Goal: Task Accomplishment & Management: Use online tool/utility

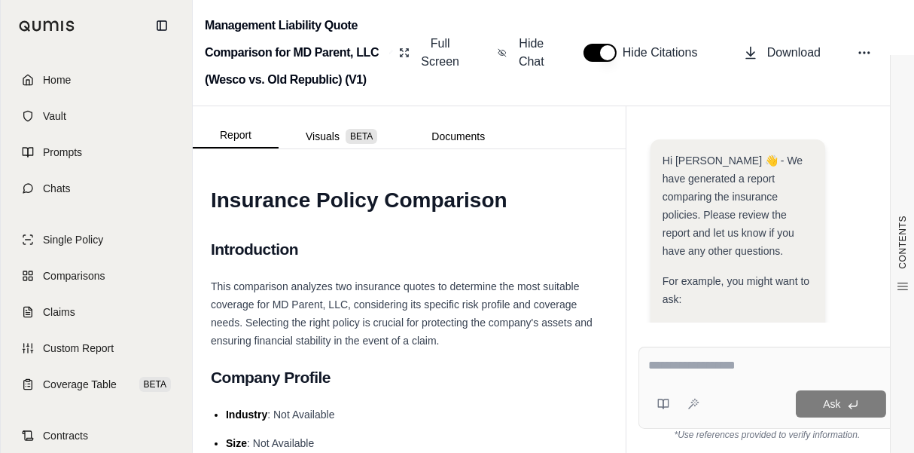
scroll to position [460, 0]
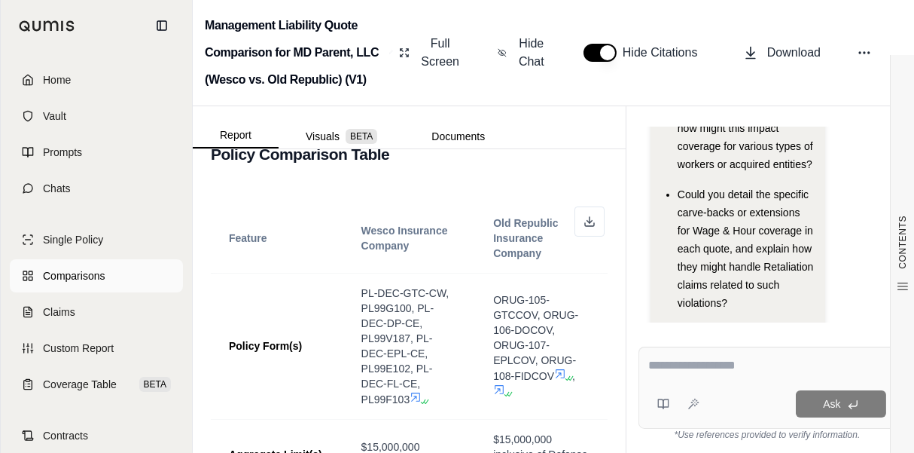
click at [65, 280] on span "Comparisons" at bounding box center [74, 275] width 62 height 15
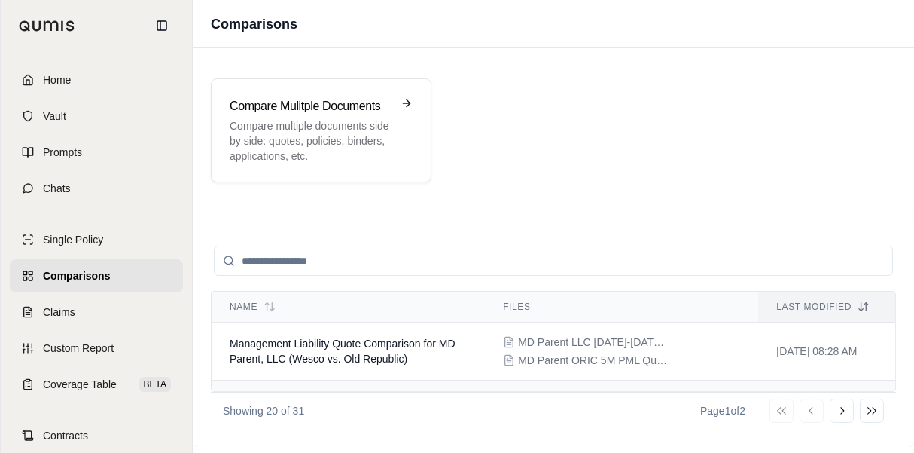
scroll to position [75, 0]
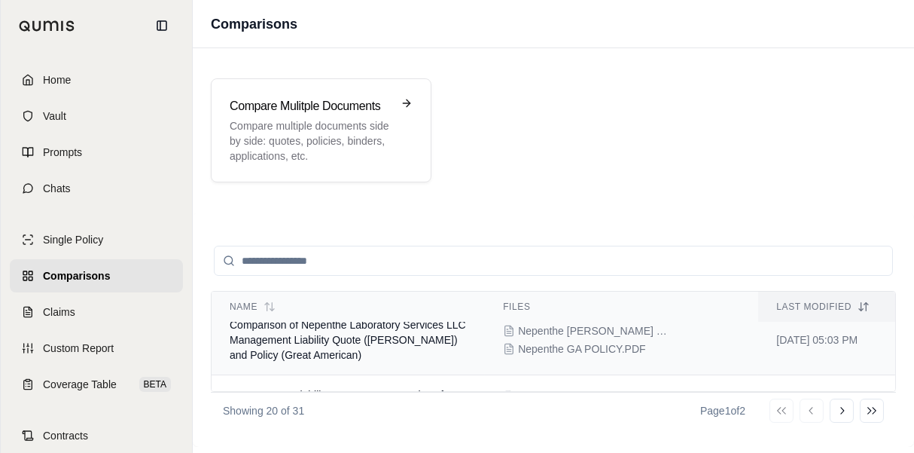
click at [389, 348] on td "Comparison of Nepenthe Laboratory Services LLC Management Liability Quote ([PER…" at bounding box center [348, 340] width 273 height 70
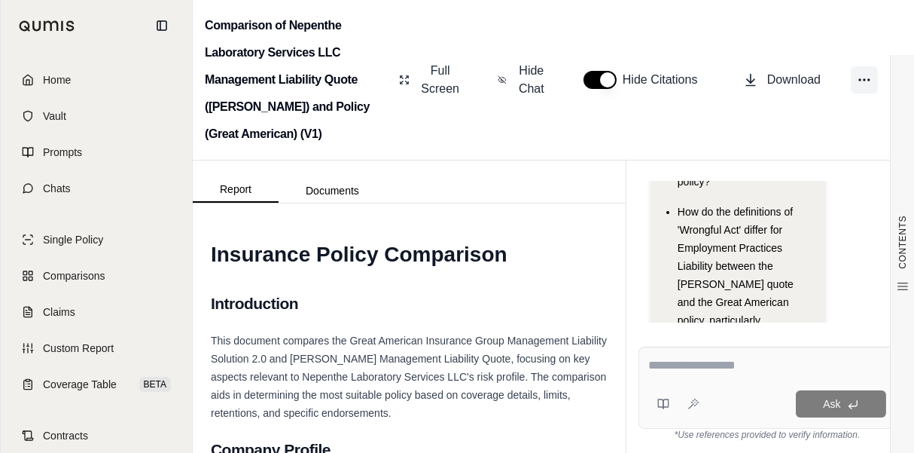
click at [871, 78] on icon at bounding box center [864, 79] width 15 height 15
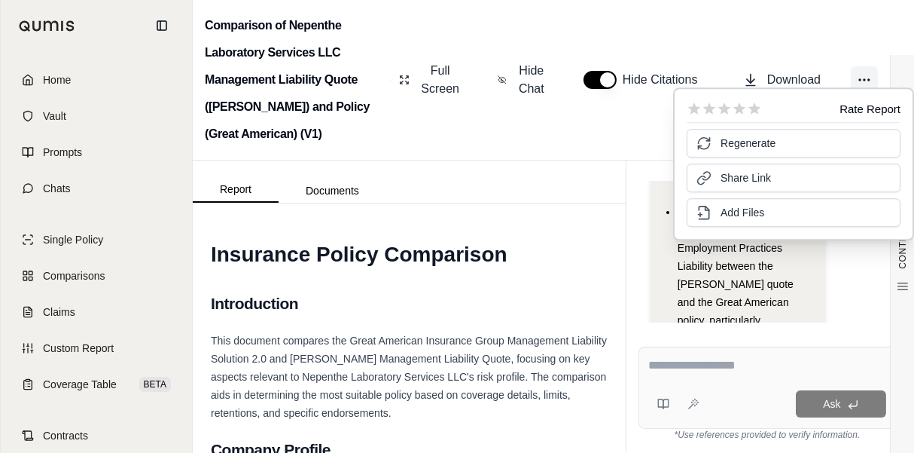
click at [868, 84] on icon at bounding box center [864, 79] width 15 height 15
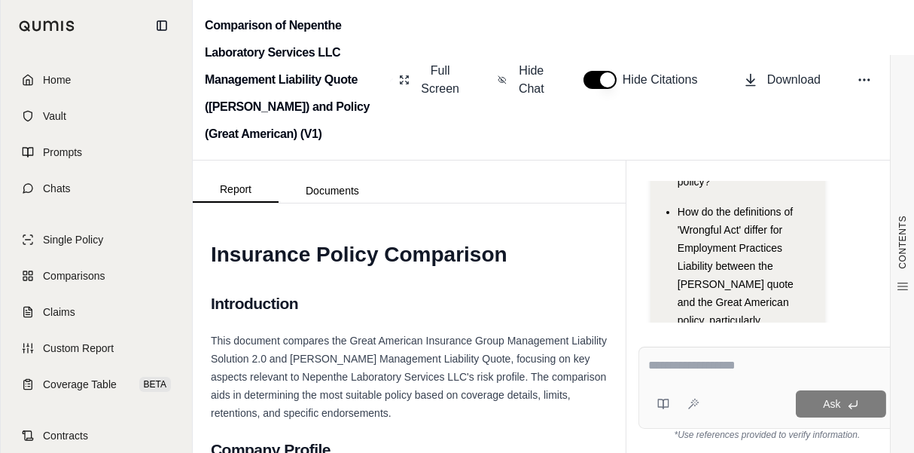
click at [855, 39] on div "Comparison of Nepenthe Laboratory Services LLC Management Liability Quote ([PER…" at bounding box center [553, 80] width 721 height 160
click at [849, 26] on div "Comparison of Nepenthe Laboratory Services LLC Management Liability Quote ([PER…" at bounding box center [553, 80] width 721 height 160
click at [101, 381] on span "Coverage Table" at bounding box center [80, 383] width 74 height 15
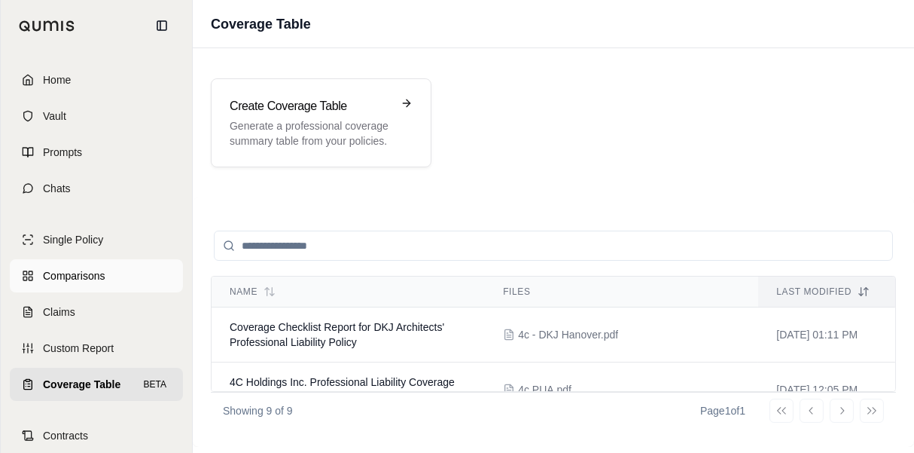
click at [84, 276] on span "Comparisons" at bounding box center [74, 275] width 62 height 15
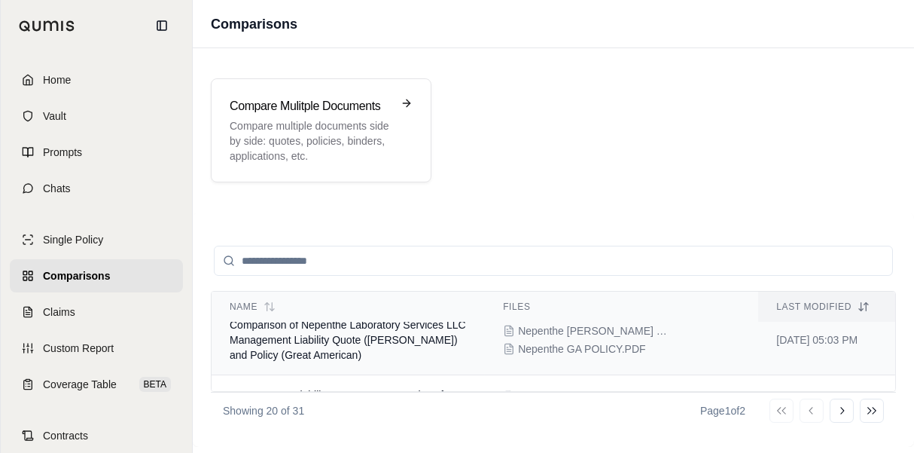
scroll to position [151, 0]
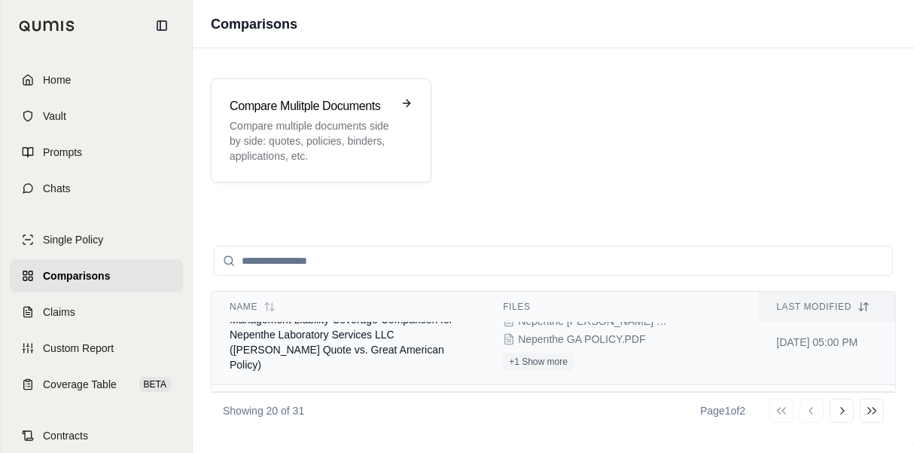
click at [412, 349] on td "Management Liability Coverage Comparison for Nepenthe Laboratory Services LLC (…" at bounding box center [348, 342] width 273 height 85
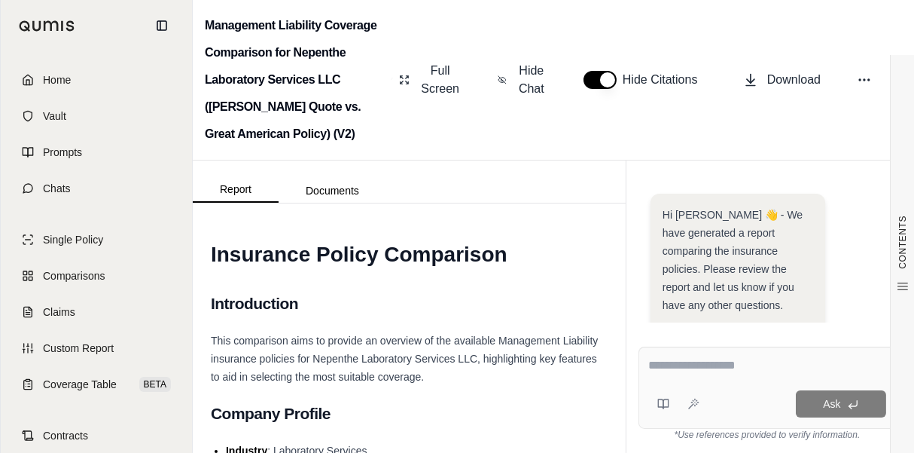
scroll to position [497, 0]
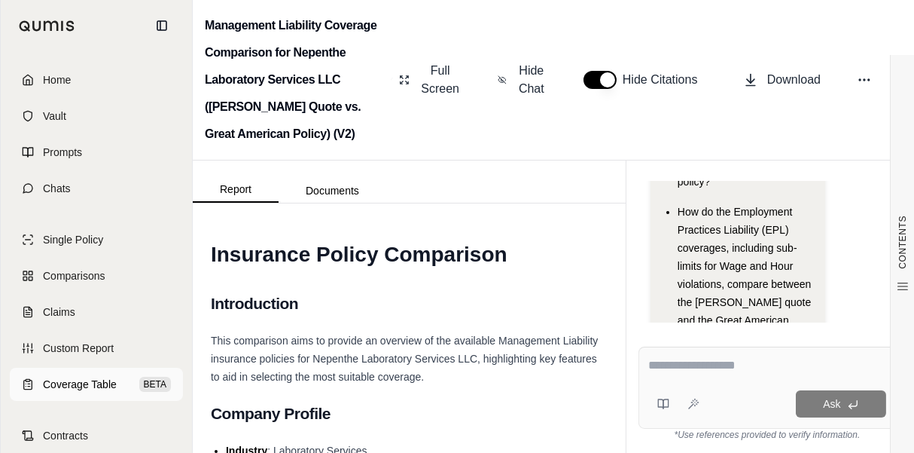
click at [57, 386] on span "Coverage Table" at bounding box center [80, 383] width 74 height 15
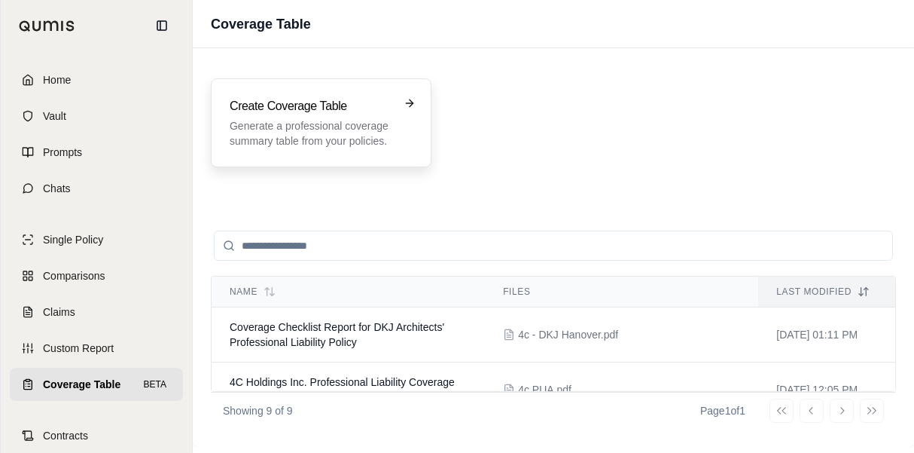
click at [364, 123] on p "Generate a professional coverage summary table from your policies." at bounding box center [311, 133] width 162 height 30
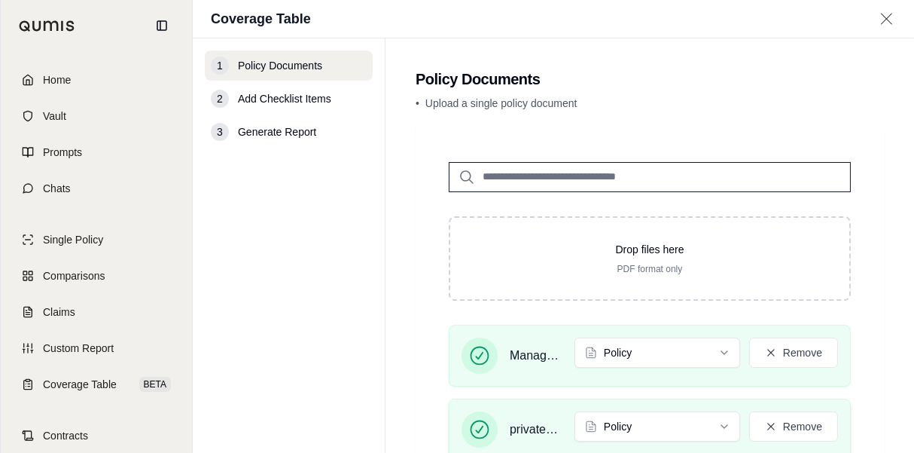
scroll to position [110, 0]
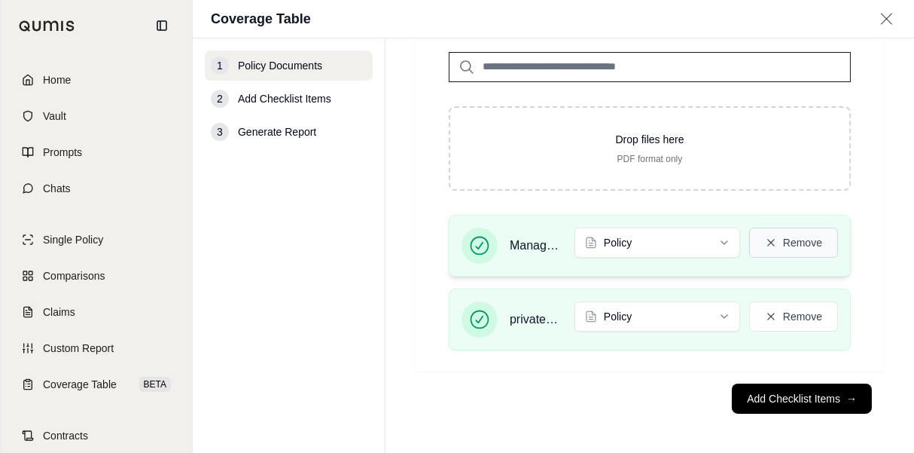
click at [794, 242] on button "Remove" at bounding box center [793, 242] width 89 height 30
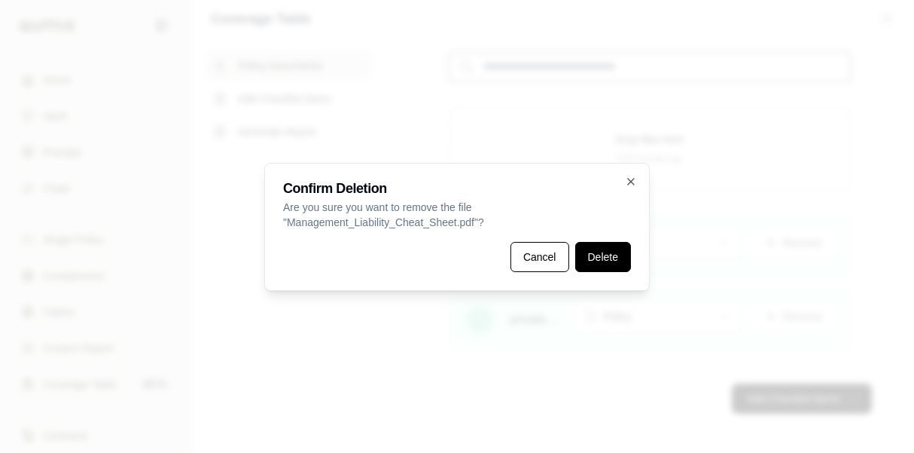
click at [589, 250] on button "Delete" at bounding box center [603, 257] width 56 height 30
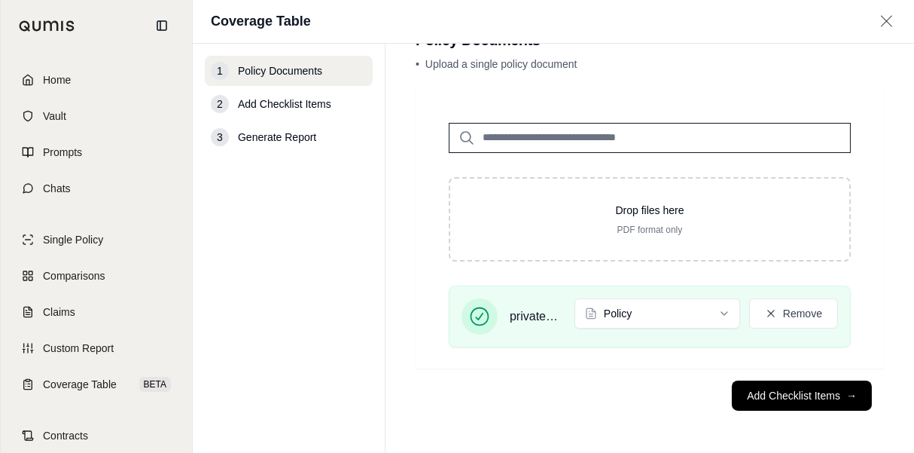
scroll to position [42, 0]
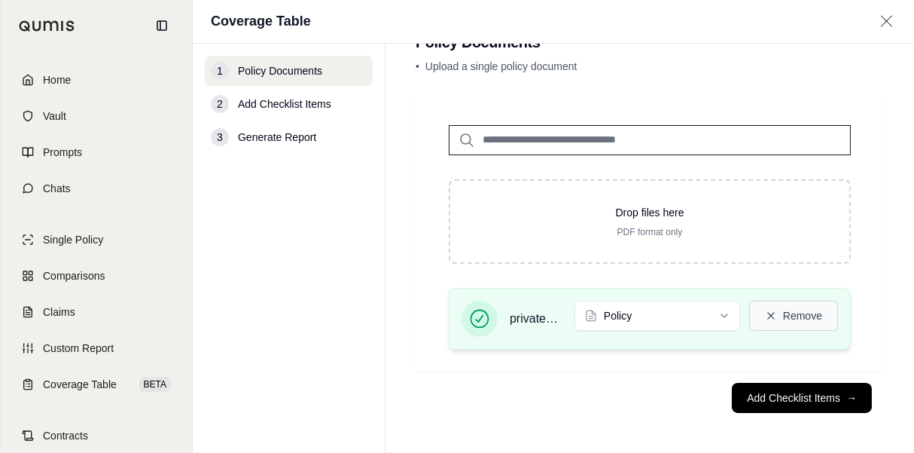
click at [782, 319] on button "Remove" at bounding box center [793, 315] width 89 height 30
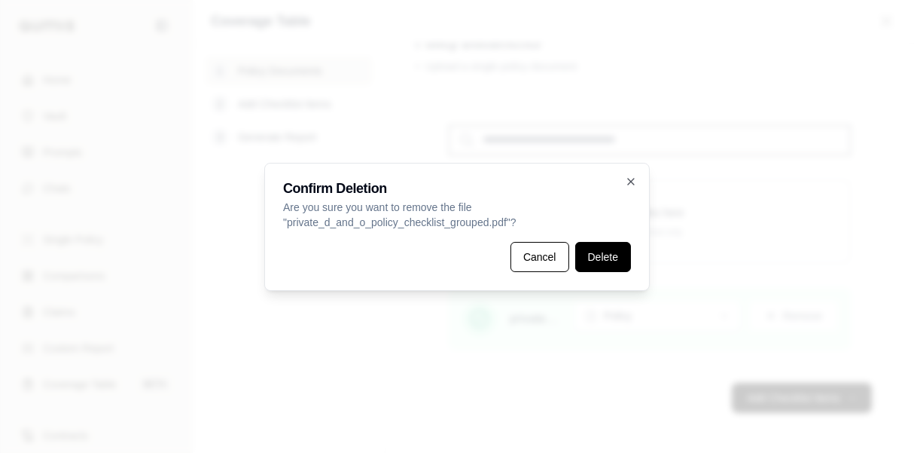
click at [603, 254] on button "Delete" at bounding box center [603, 257] width 56 height 30
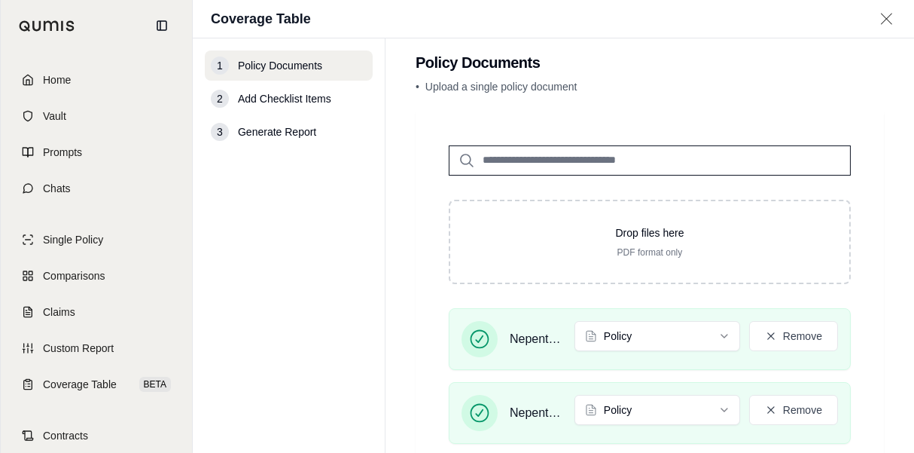
scroll to position [92, 0]
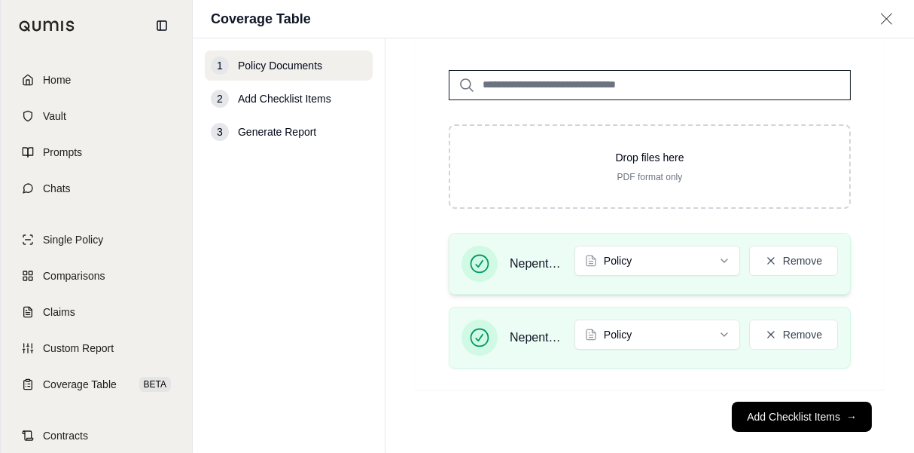
click at [523, 261] on span "Nepenthe GA POLICY.PDF" at bounding box center [536, 264] width 53 height 18
drag, startPoint x: 523, startPoint y: 261, endPoint x: 480, endPoint y: 256, distance: 43.2
click at [480, 256] on icon at bounding box center [479, 263] width 21 height 21
click at [514, 334] on span "Nepenthe [PERSON_NAME] Quote.PDF" at bounding box center [536, 337] width 53 height 18
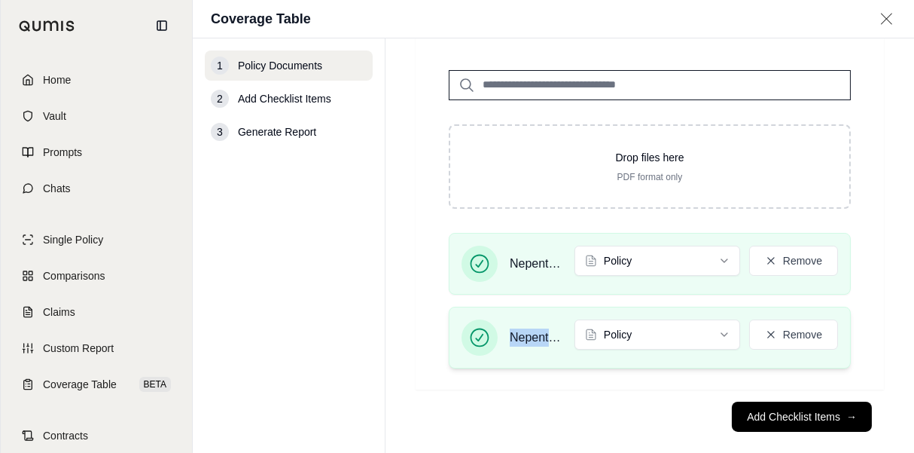
click at [514, 334] on span "Nepenthe [PERSON_NAME] Quote.PDF" at bounding box center [536, 337] width 53 height 18
click at [516, 334] on span "Nepenthe [PERSON_NAME] Quote.PDF" at bounding box center [536, 337] width 53 height 18
click at [525, 337] on span "Nepenthe [PERSON_NAME] Quote.PDF" at bounding box center [536, 337] width 53 height 18
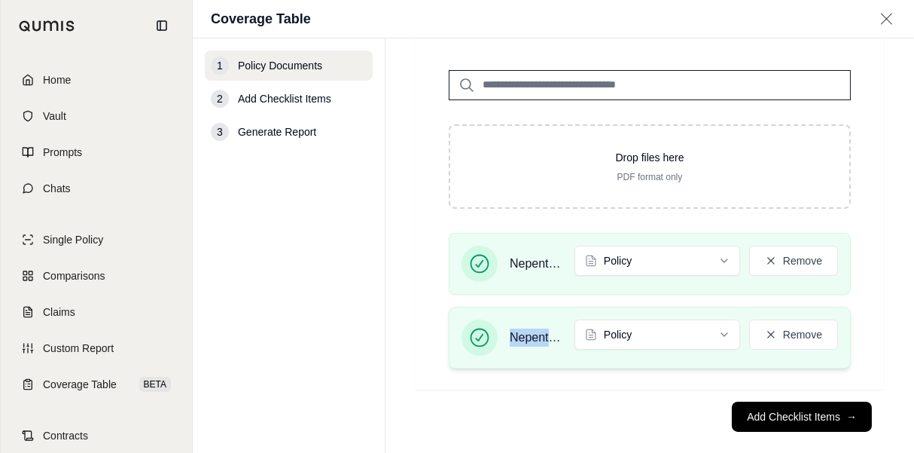
click at [542, 340] on span "Nepenthe [PERSON_NAME] Quote.PDF" at bounding box center [536, 337] width 53 height 18
click at [544, 338] on span "Nepenthe [PERSON_NAME] Quote.PDF" at bounding box center [536, 337] width 53 height 18
drag, startPoint x: 544, startPoint y: 338, endPoint x: 517, endPoint y: 369, distance: 40.6
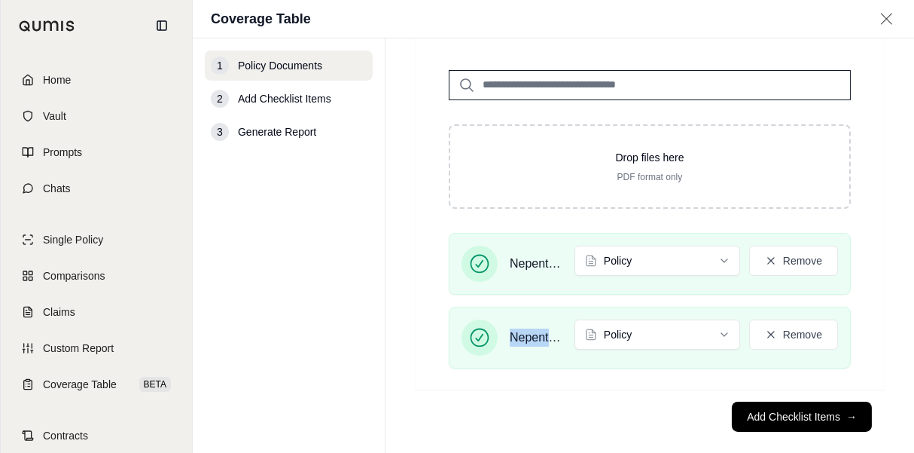
click at [517, 369] on div "Nepenthe GA POLICY.PDF Policy Remove Nepenthe [PERSON_NAME] Quote.PDF Policy Re…" at bounding box center [650, 307] width 450 height 148
click at [673, 331] on html "Home Vault Prompts Chats Single Policy Comparisons Claims Custom Report Coverag…" at bounding box center [457, 226] width 914 height 453
click at [608, 392] on footer "Add Checklist Items →" at bounding box center [650, 416] width 468 height 54
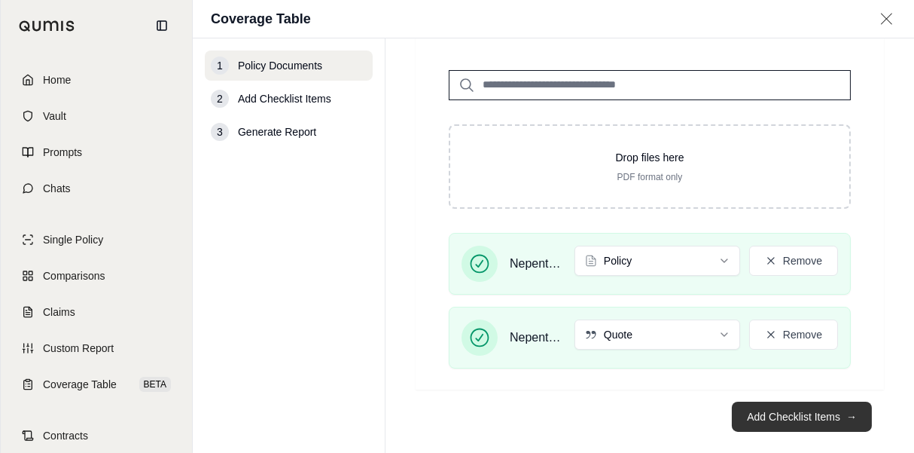
click at [775, 409] on button "Add Checklist Items →" at bounding box center [802, 416] width 140 height 30
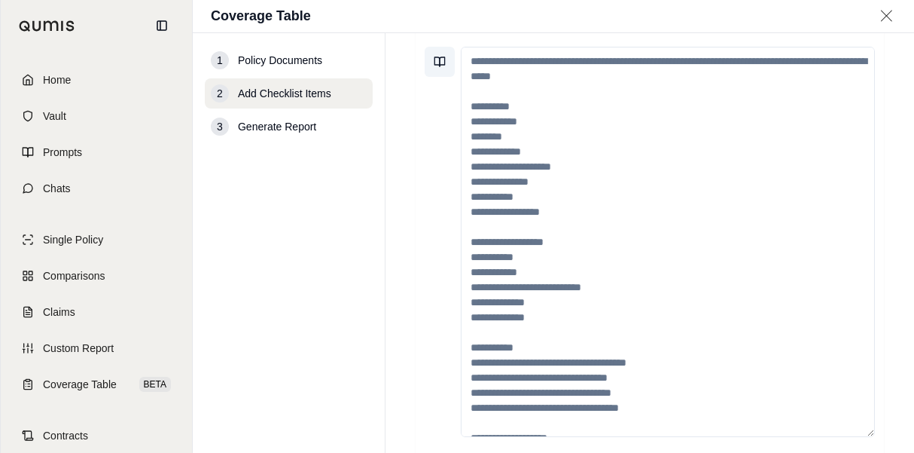
click at [441, 60] on icon at bounding box center [440, 62] width 12 height 12
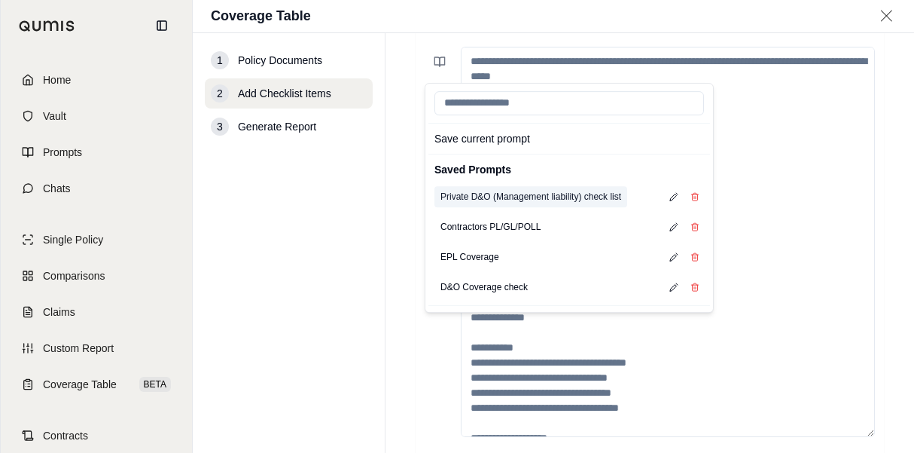
click at [483, 190] on button "Private D&O (Management liability) check list" at bounding box center [530, 196] width 193 height 21
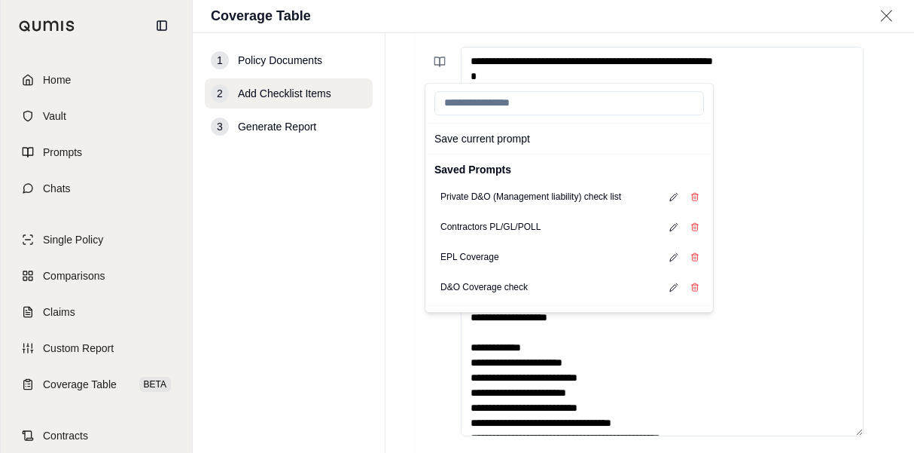
click at [383, 181] on nav "1 Policy Documents 2 Add Checklist Items 3 Generate Report" at bounding box center [289, 242] width 193 height 419
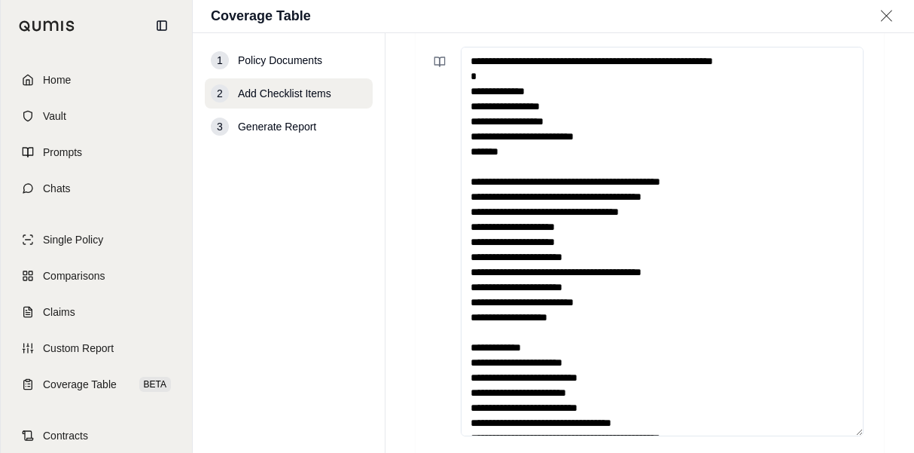
scroll to position [0, 0]
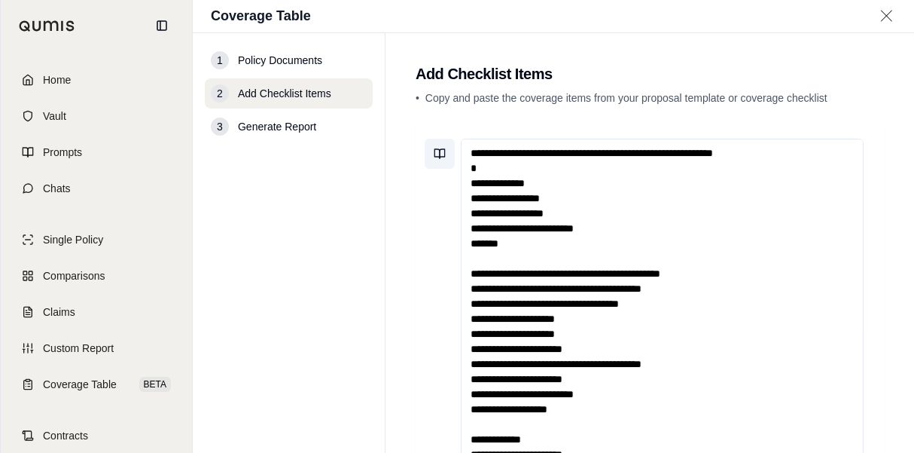
drag, startPoint x: 792, startPoint y: 150, endPoint x: 432, endPoint y: 154, distance: 360.0
click at [433, 155] on div at bounding box center [650, 333] width 450 height 389
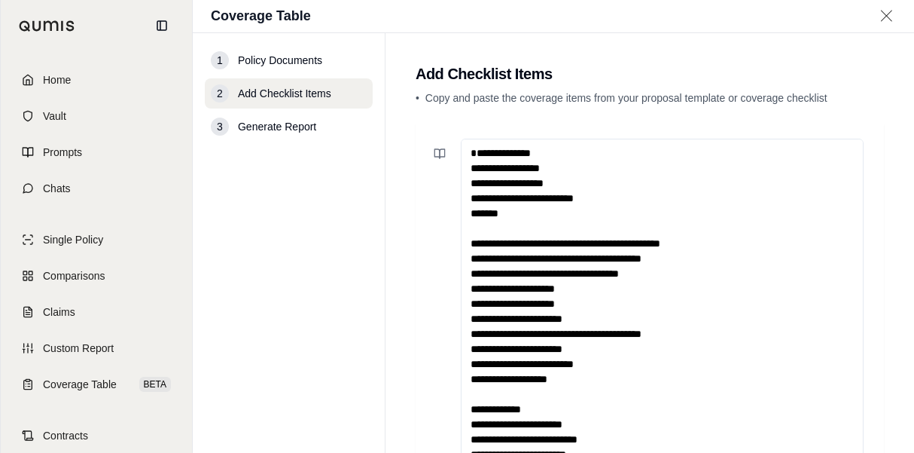
type textarea "**********"
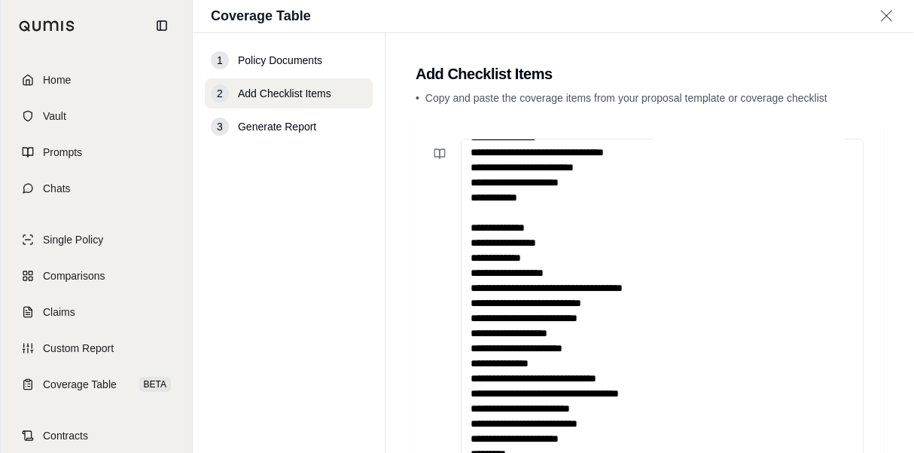
scroll to position [198, 0]
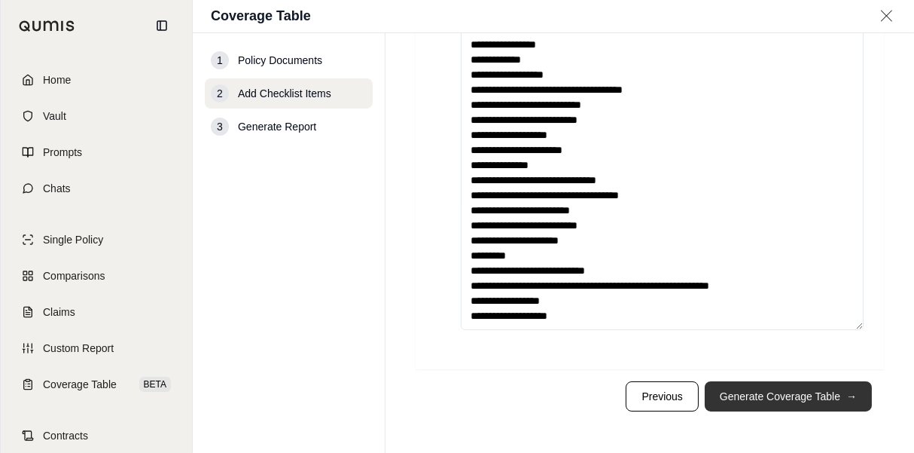
click at [783, 396] on button "Generate Coverage Table →" at bounding box center [788, 396] width 167 height 30
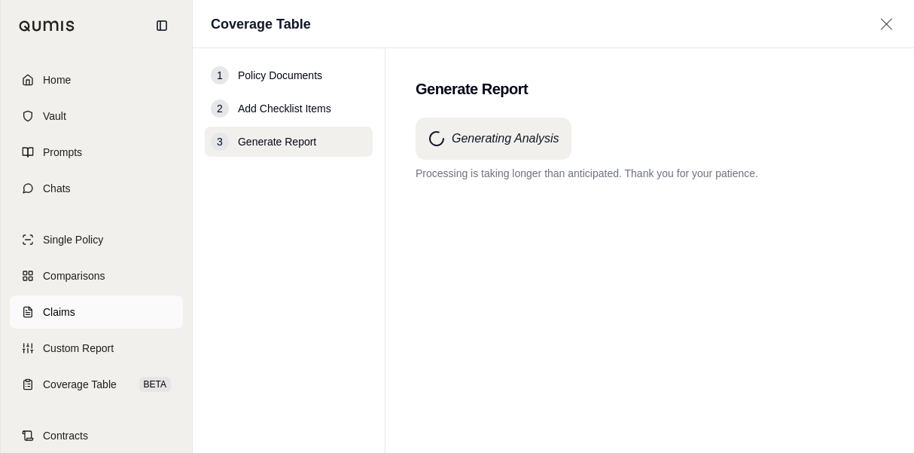
click at [48, 316] on span "Claims" at bounding box center [59, 311] width 32 height 15
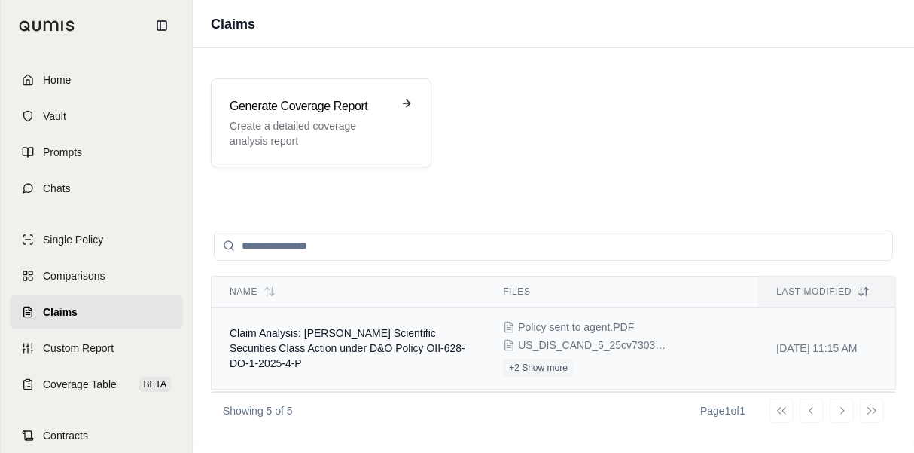
click at [419, 342] on span "Claim Analysis: [PERSON_NAME] Scientific Securities Class Action under D&O Poli…" at bounding box center [348, 348] width 236 height 42
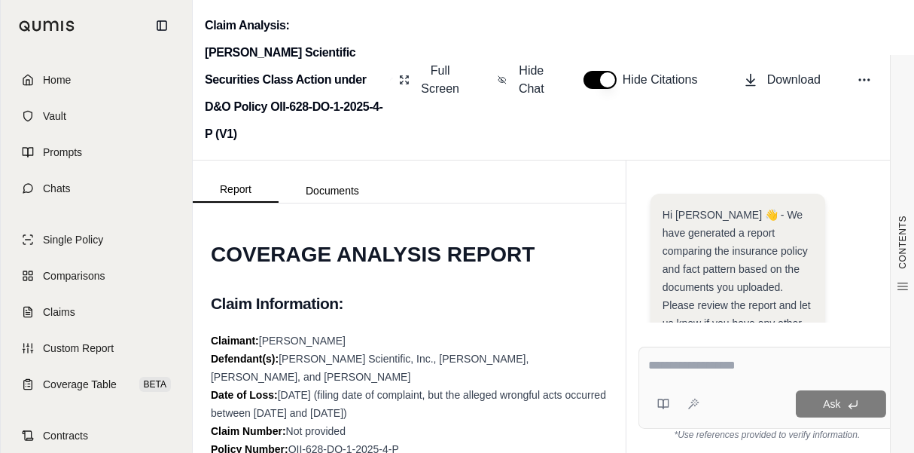
scroll to position [559, 0]
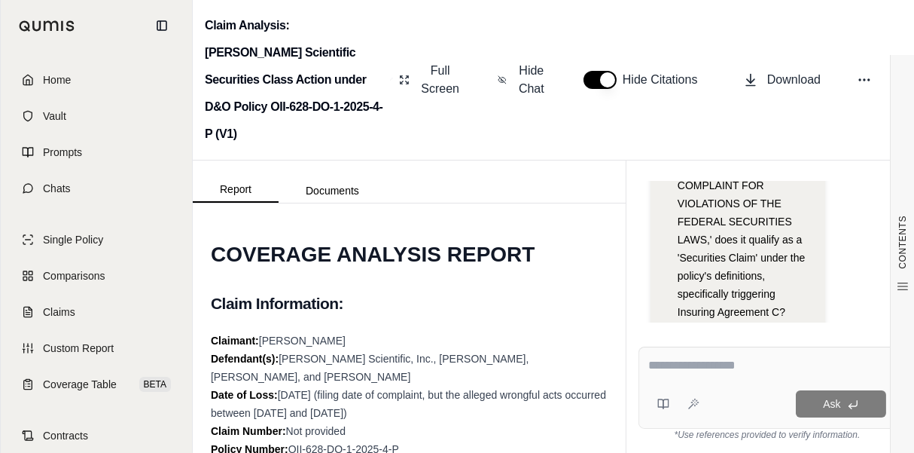
click at [725, 369] on textarea at bounding box center [767, 365] width 238 height 18
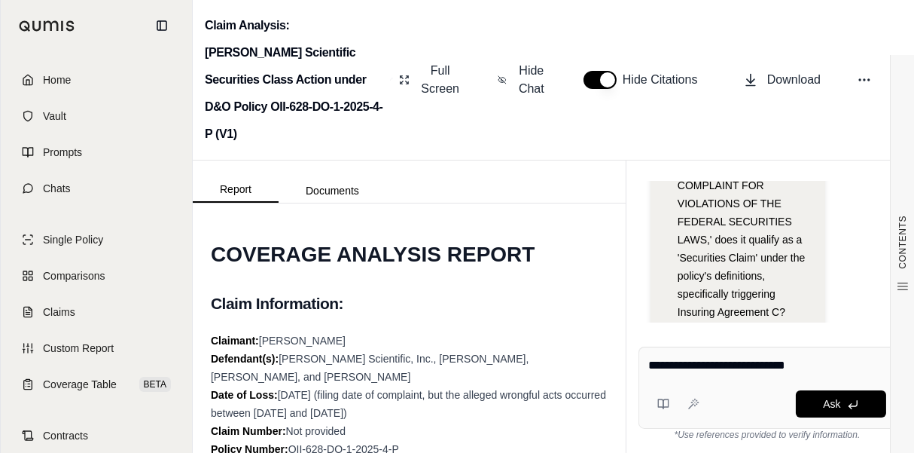
type textarea "**********"
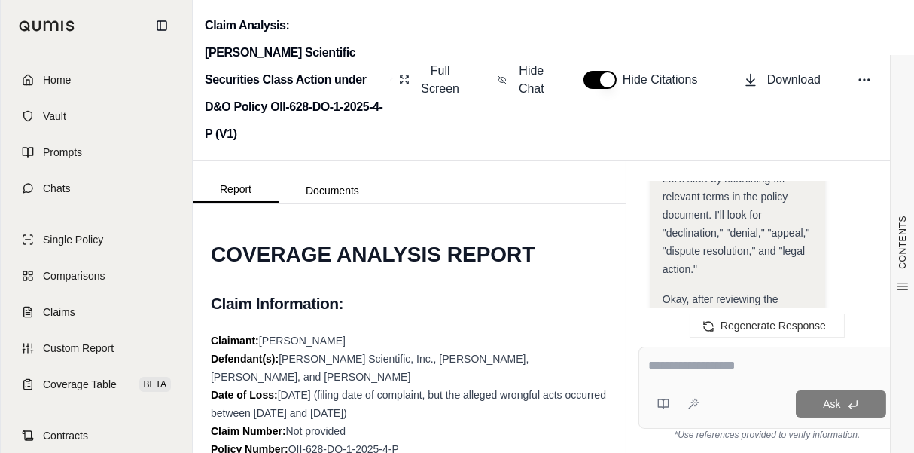
scroll to position [1738, 0]
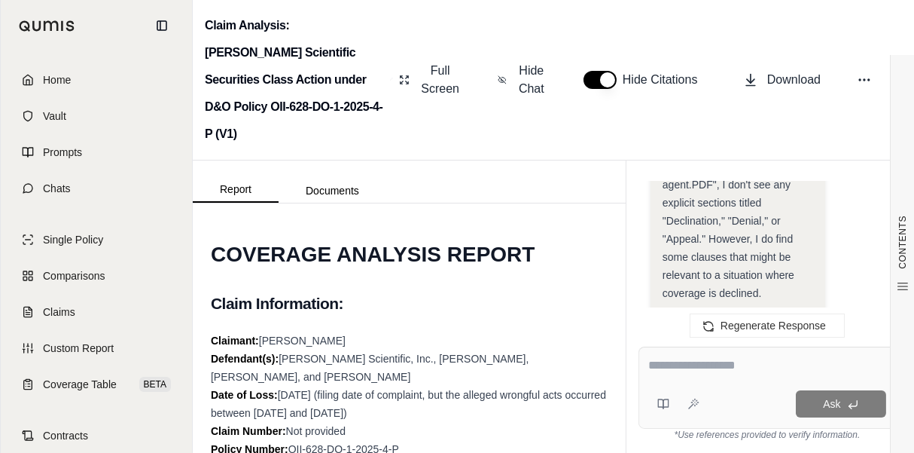
click at [604, 71] on button "button" at bounding box center [600, 80] width 33 height 18
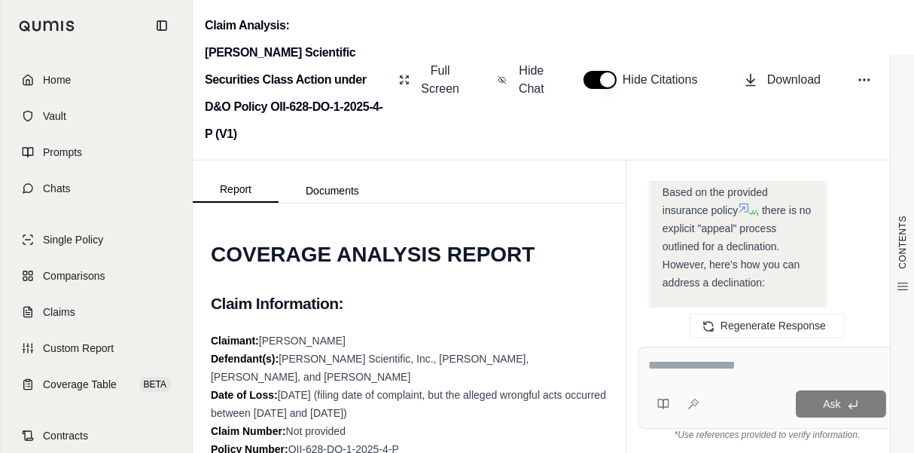
scroll to position [3169, 0]
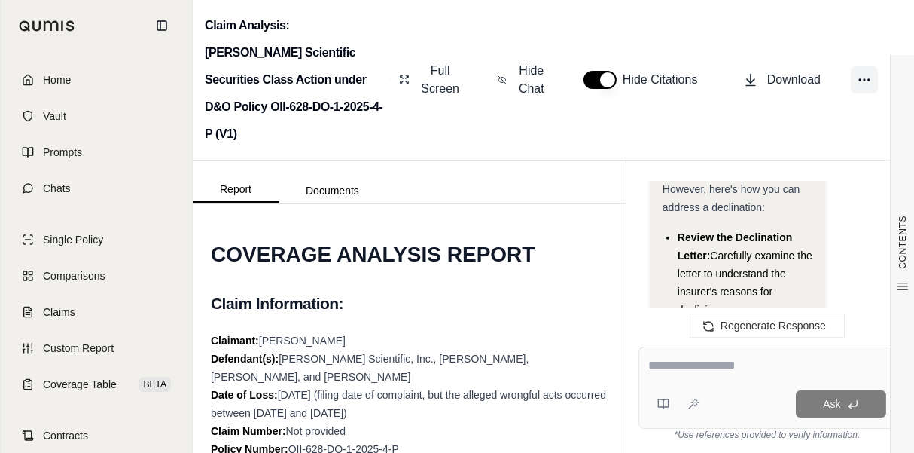
click at [862, 72] on icon at bounding box center [864, 79] width 15 height 15
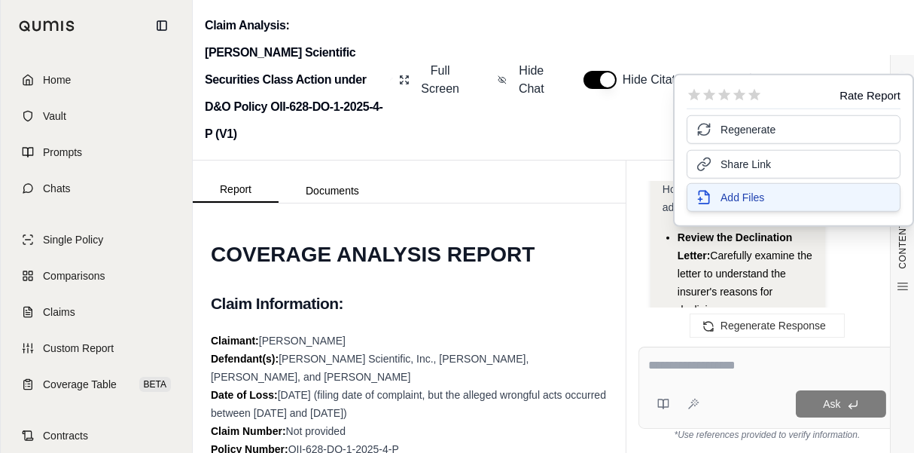
click at [746, 196] on span "Add Files" at bounding box center [743, 197] width 44 height 15
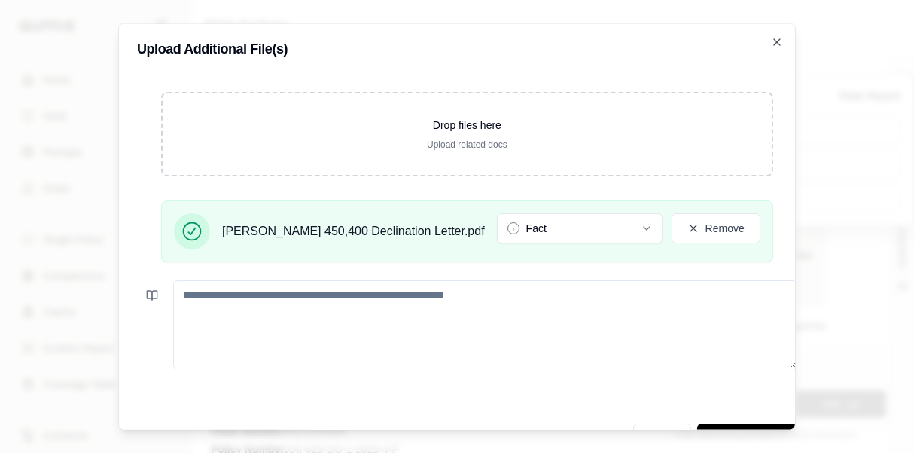
click at [340, 296] on textarea at bounding box center [485, 323] width 624 height 89
click at [559, 218] on button "Fact" at bounding box center [580, 227] width 166 height 30
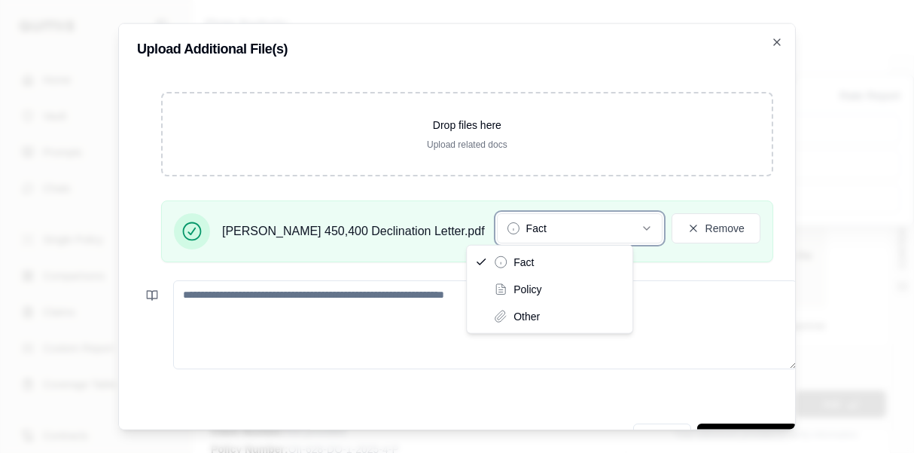
click at [312, 318] on textarea at bounding box center [485, 323] width 624 height 89
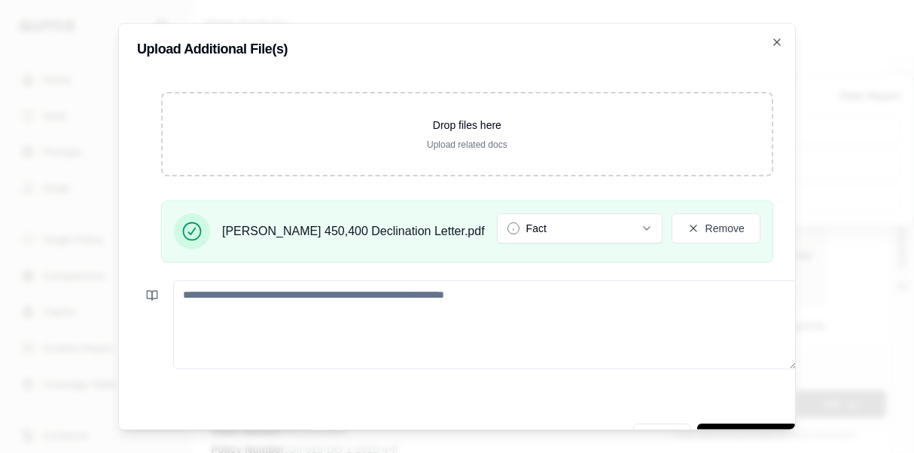
click at [310, 307] on textarea at bounding box center [485, 323] width 624 height 89
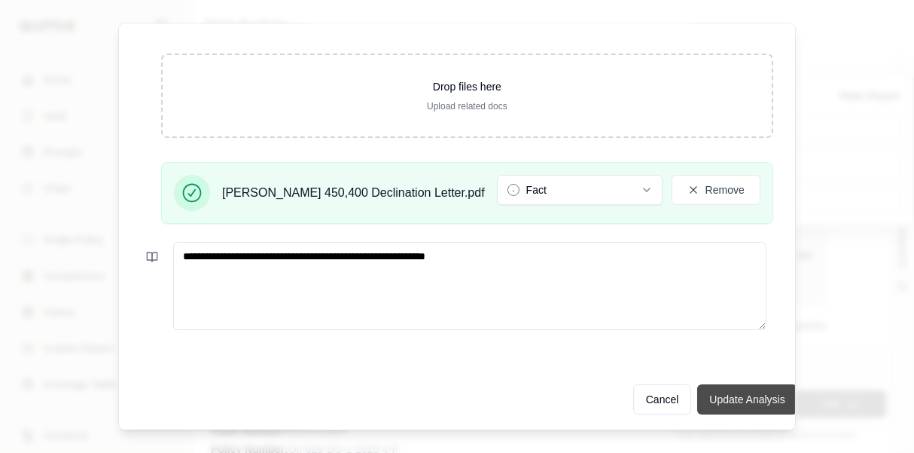
type textarea "**********"
click at [717, 398] on button "Update Analysis" at bounding box center [746, 398] width 99 height 30
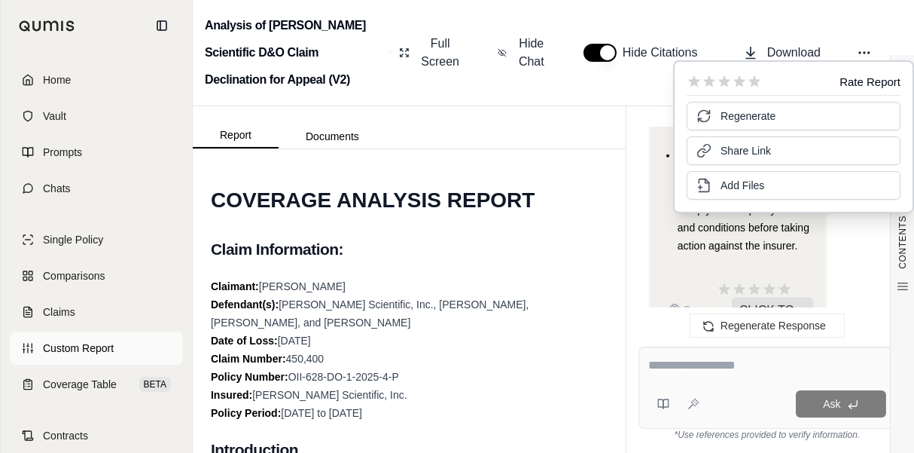
scroll to position [89, 0]
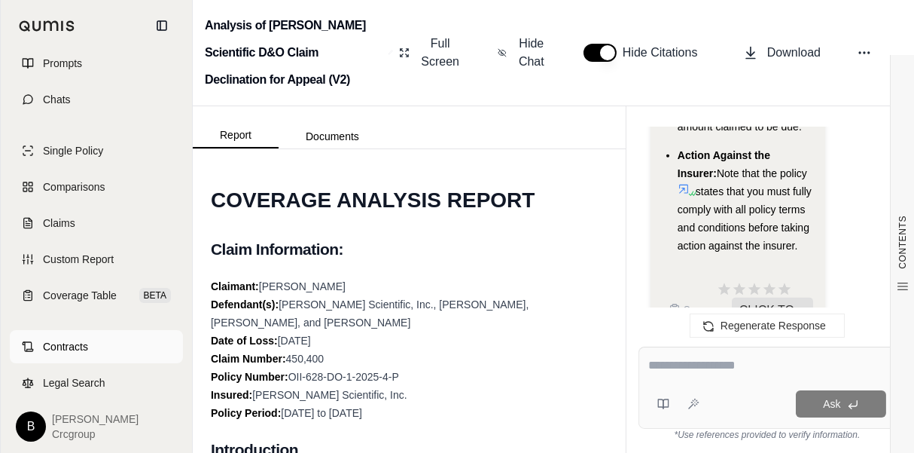
click at [75, 344] on span "Contracts" at bounding box center [65, 346] width 45 height 15
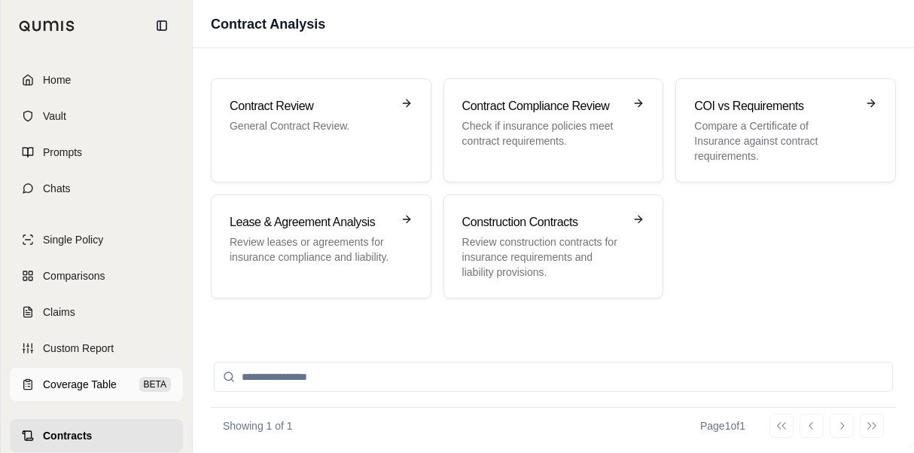
click at [83, 376] on span "Coverage Table" at bounding box center [80, 383] width 74 height 15
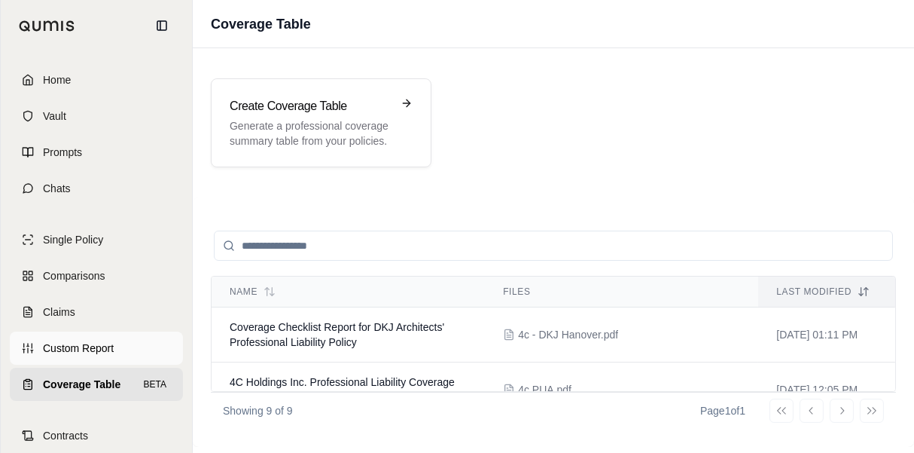
scroll to position [104, 0]
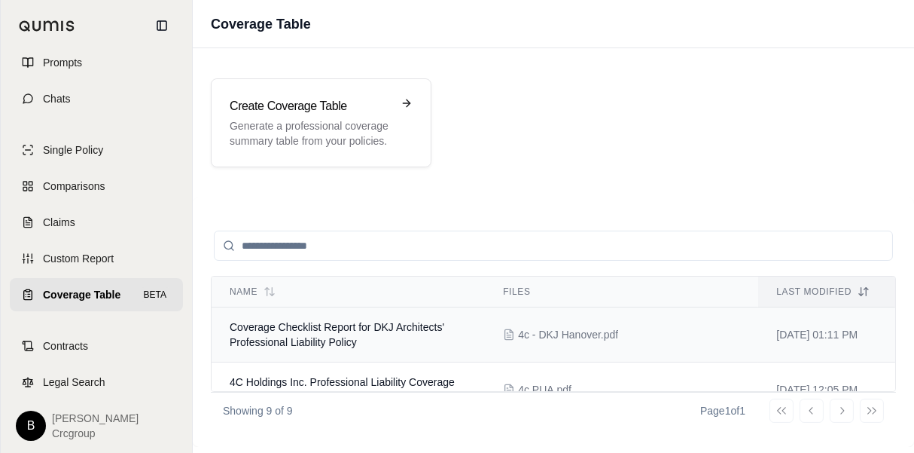
click at [336, 331] on span "Coverage Checklist Report for DKJ Architects' Professional Liability Policy" at bounding box center [337, 334] width 215 height 27
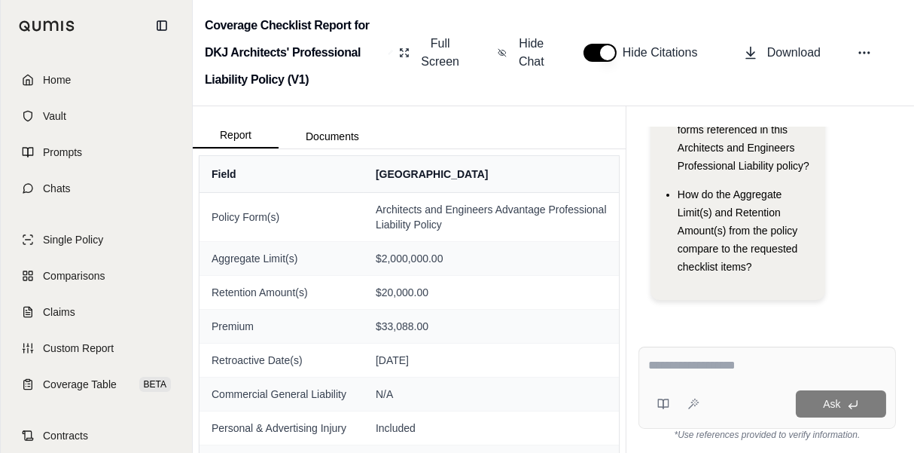
scroll to position [89, 0]
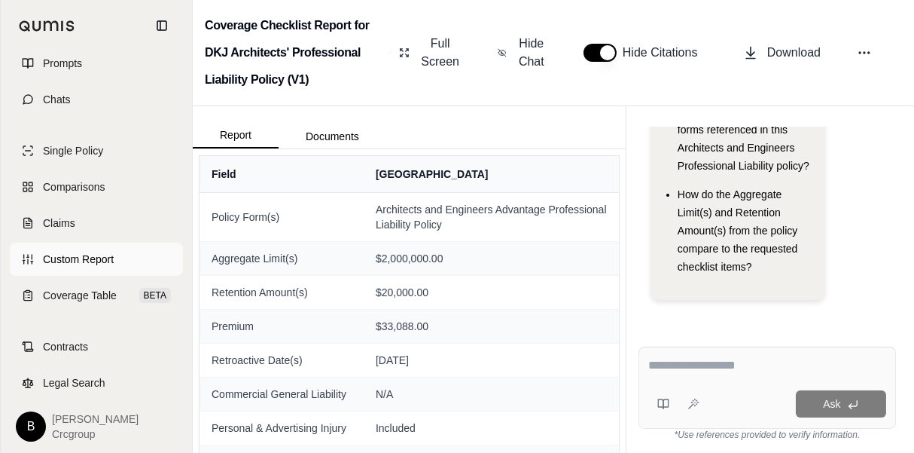
click at [84, 258] on span "Custom Report" at bounding box center [78, 258] width 71 height 15
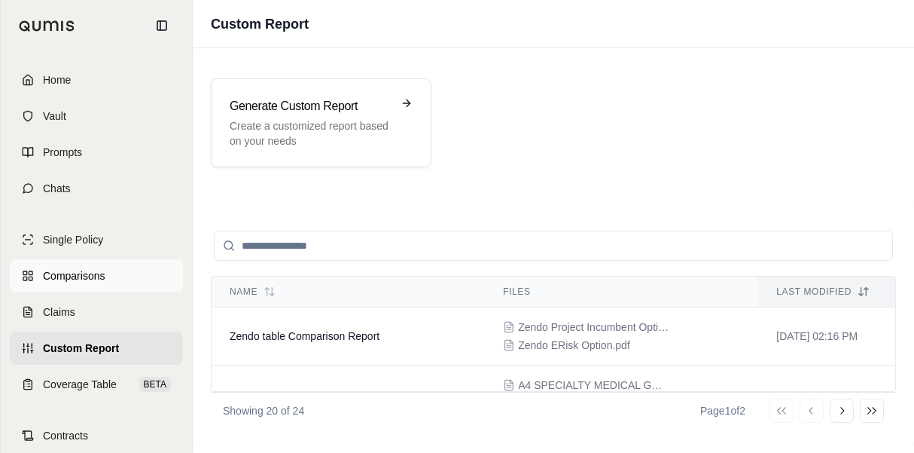
click at [88, 267] on link "Comparisons" at bounding box center [96, 275] width 173 height 33
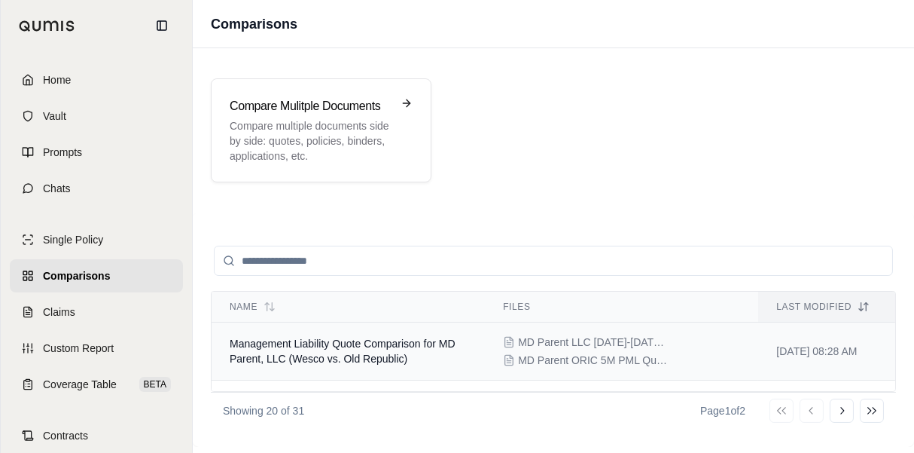
scroll to position [75, 0]
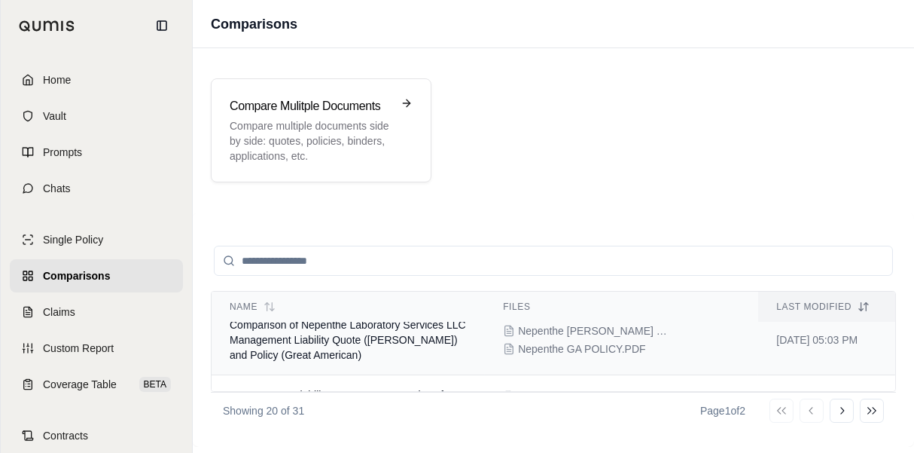
click at [352, 331] on td "Comparison of Nepenthe Laboratory Services LLC Management Liability Quote ([PER…" at bounding box center [348, 340] width 273 height 70
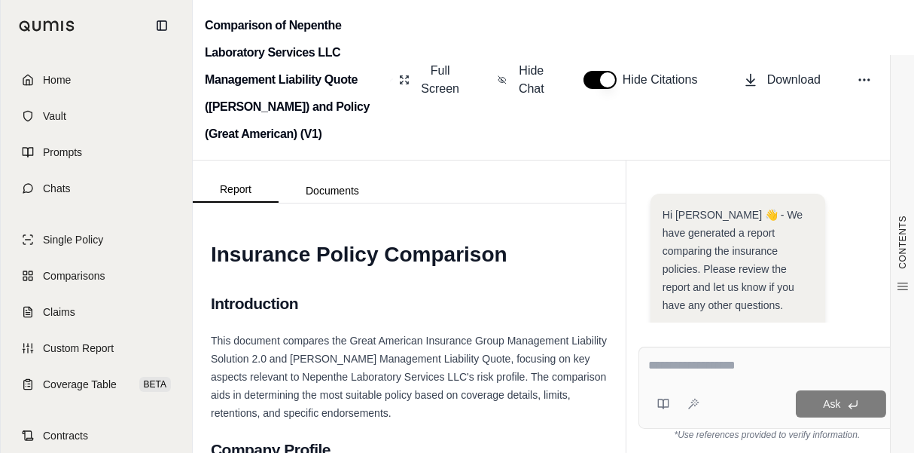
scroll to position [497, 0]
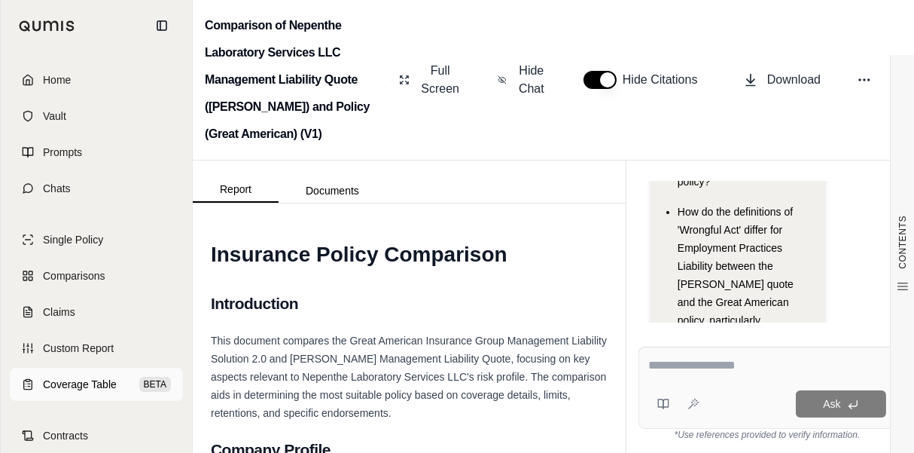
click at [86, 376] on span "Coverage Table" at bounding box center [80, 383] width 74 height 15
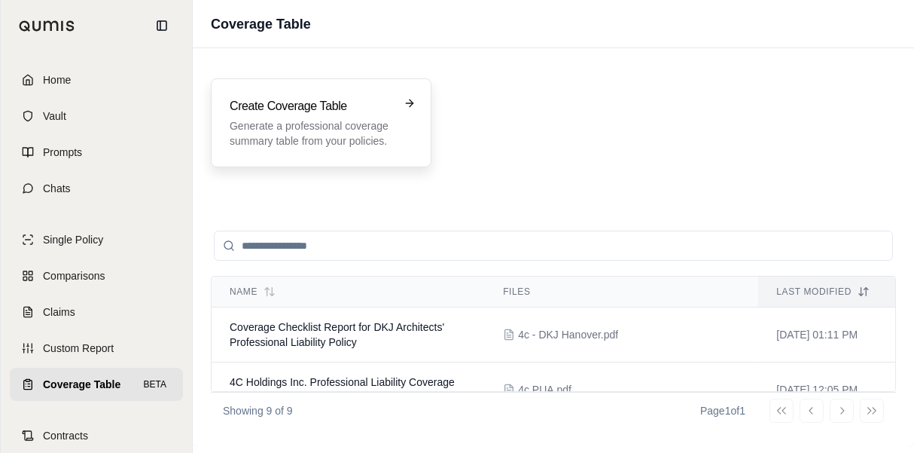
click at [347, 136] on p "Generate a professional coverage summary table from your policies." at bounding box center [311, 133] width 162 height 30
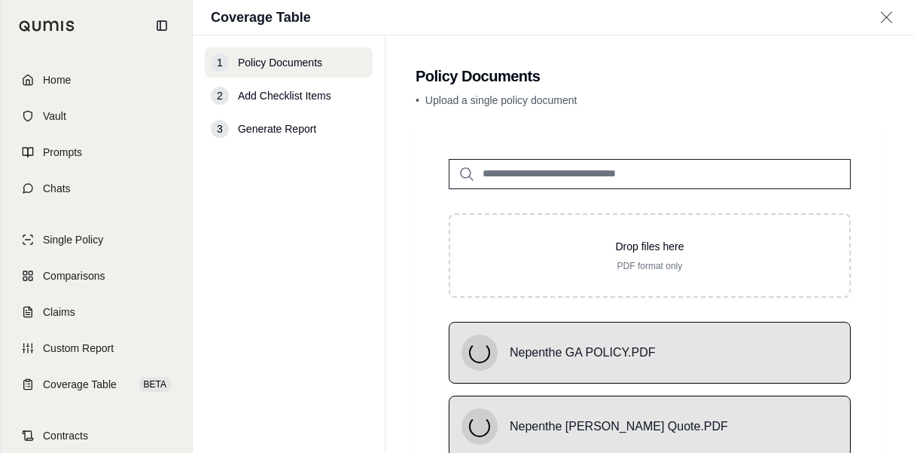
scroll to position [110, 0]
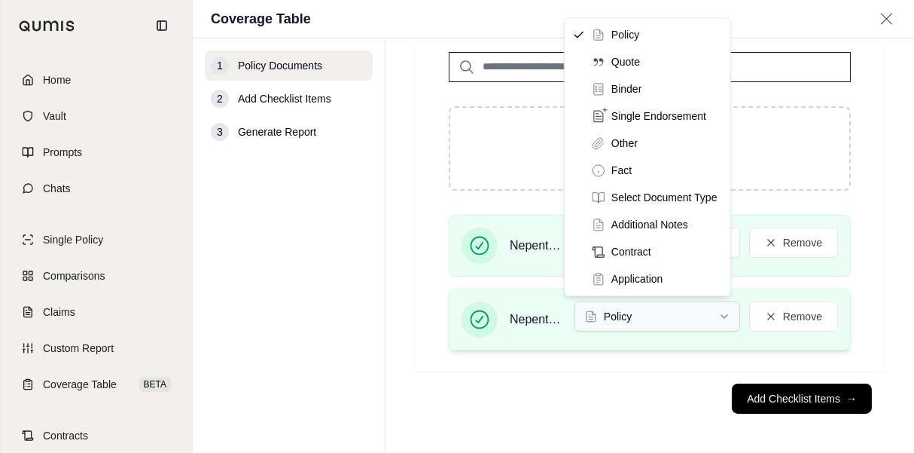
click at [699, 321] on html "Home Vault Prompts Chats Single Policy Comparisons Claims Custom Report Coverag…" at bounding box center [457, 226] width 914 height 453
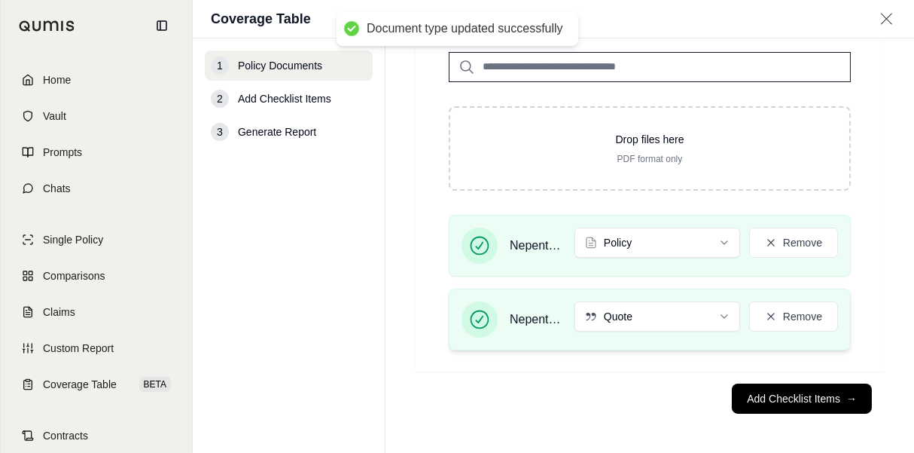
click at [527, 317] on span "Nepenthe [PERSON_NAME] Quote.PDF" at bounding box center [536, 319] width 53 height 18
click at [550, 314] on span "Nepenthe [PERSON_NAME] Quote.PDF" at bounding box center [536, 319] width 53 height 18
click at [547, 319] on span "Nepenthe [PERSON_NAME] Quote.PDF" at bounding box center [536, 319] width 53 height 18
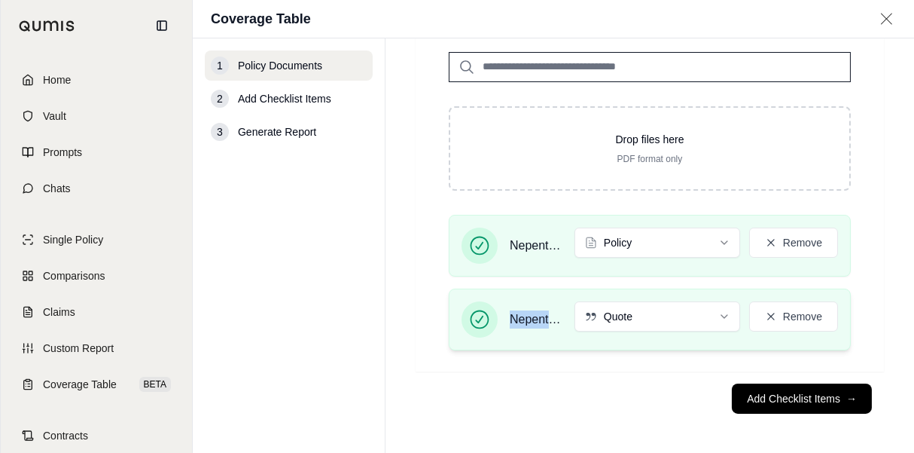
click at [546, 319] on span "Nepenthe [PERSON_NAME] Quote.PDF" at bounding box center [536, 319] width 53 height 18
click at [544, 319] on span "Nepenthe [PERSON_NAME] Quote.PDF" at bounding box center [536, 319] width 53 height 18
click at [543, 319] on span "Nepenthe [PERSON_NAME] Quote.PDF" at bounding box center [536, 319] width 53 height 18
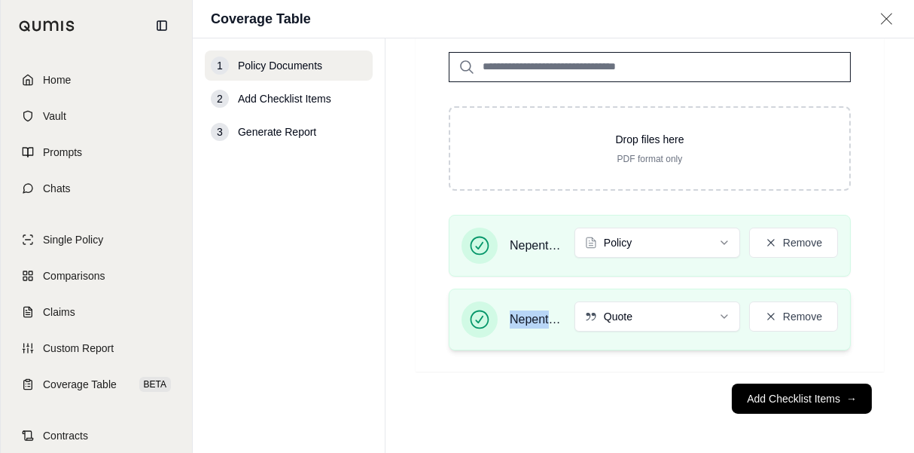
drag, startPoint x: 543, startPoint y: 319, endPoint x: 526, endPoint y: 319, distance: 16.6
click at [531, 319] on span "Nepenthe [PERSON_NAME] Quote.PDF" at bounding box center [536, 319] width 53 height 18
click at [538, 402] on footer "Add Checklist Items →" at bounding box center [650, 398] width 468 height 54
click at [541, 319] on span "Nepenthe [PERSON_NAME] Quote.PDF" at bounding box center [536, 319] width 53 height 18
click at [549, 319] on span "Nepenthe [PERSON_NAME] Quote.PDF" at bounding box center [536, 319] width 53 height 18
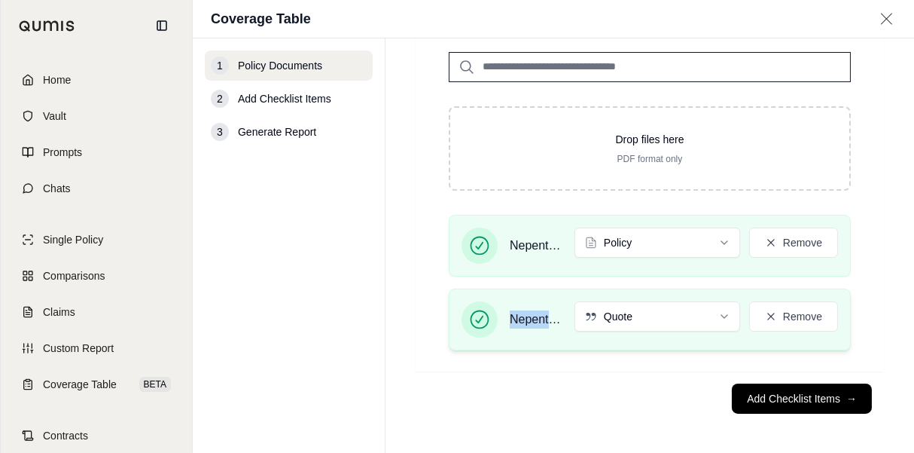
click at [549, 319] on span "Nepenthe [PERSON_NAME] Quote.PDF" at bounding box center [536, 319] width 53 height 18
click at [789, 394] on button "Add Checklist Items →" at bounding box center [802, 398] width 140 height 30
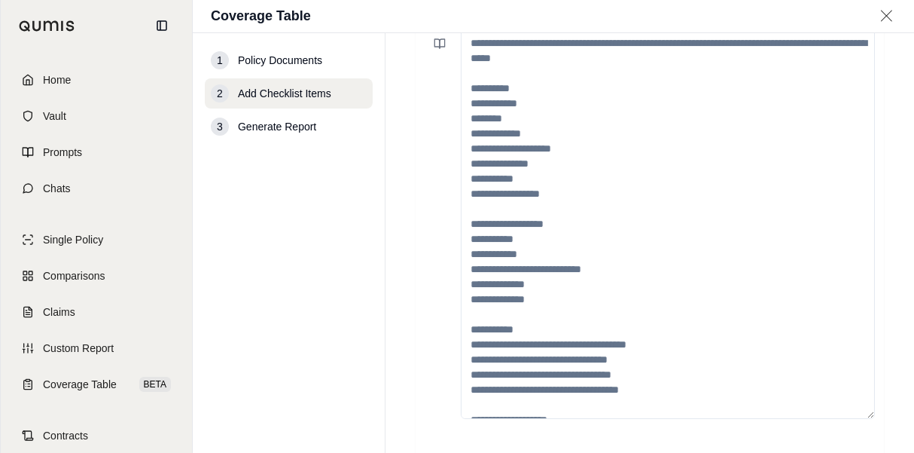
scroll to position [0, 0]
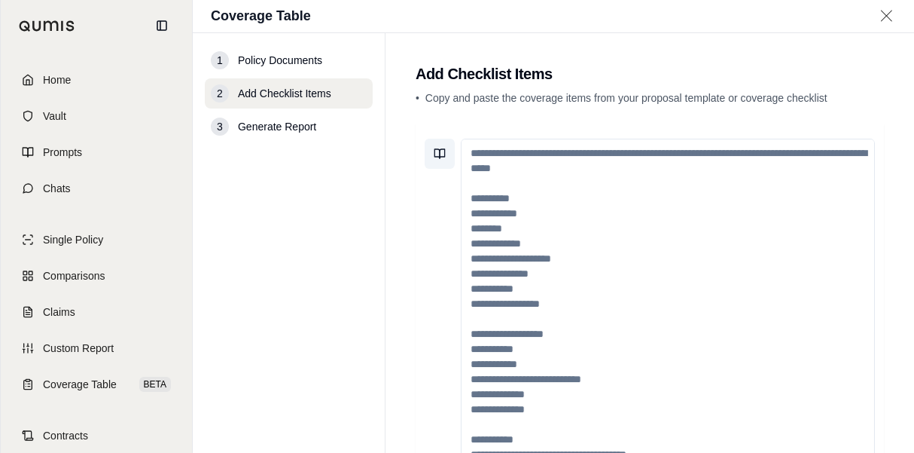
click at [437, 154] on icon at bounding box center [440, 154] width 12 height 12
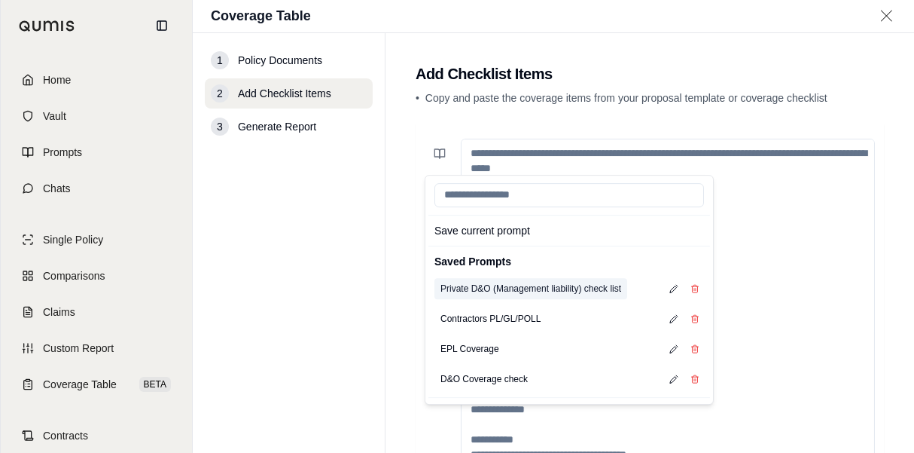
click at [495, 293] on button "Private D&O (Management liability) check list" at bounding box center [530, 288] width 193 height 21
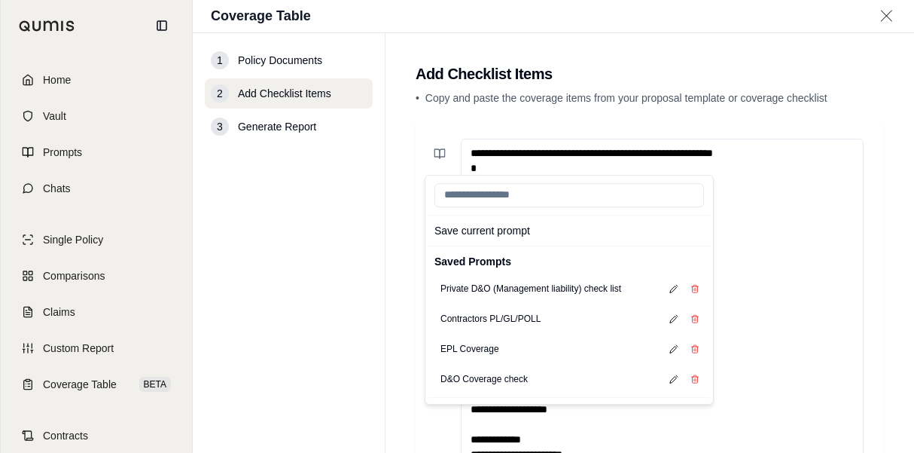
click at [811, 175] on textarea at bounding box center [662, 333] width 403 height 389
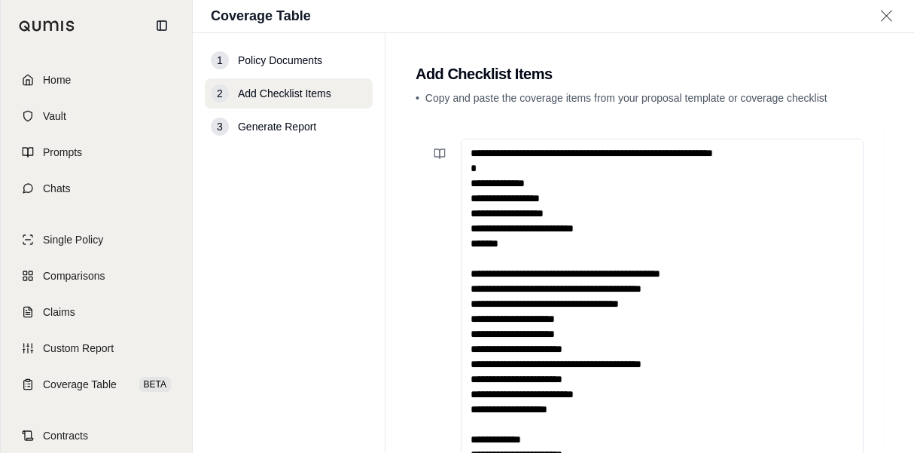
drag, startPoint x: 816, startPoint y: 154, endPoint x: 404, endPoint y: 154, distance: 411.9
click at [397, 154] on main "Add Checklist Items • Copy and paste the coverage items from your proposal temp…" at bounding box center [650, 242] width 529 height 419
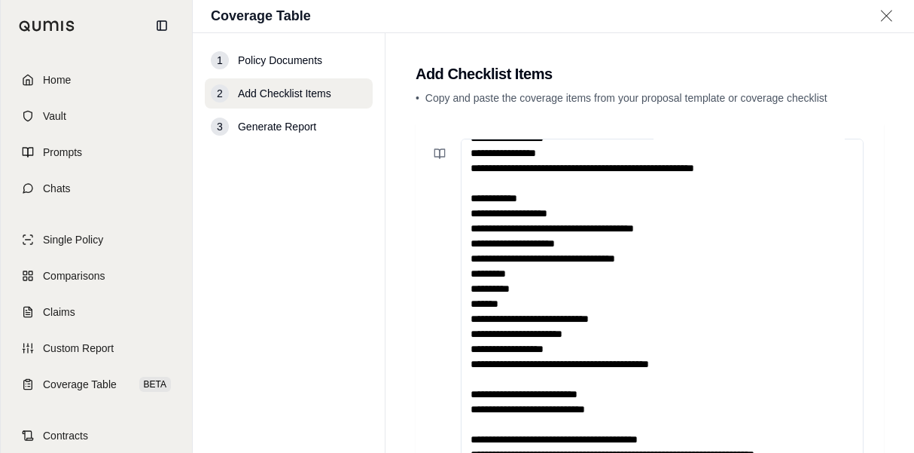
scroll to position [198, 0]
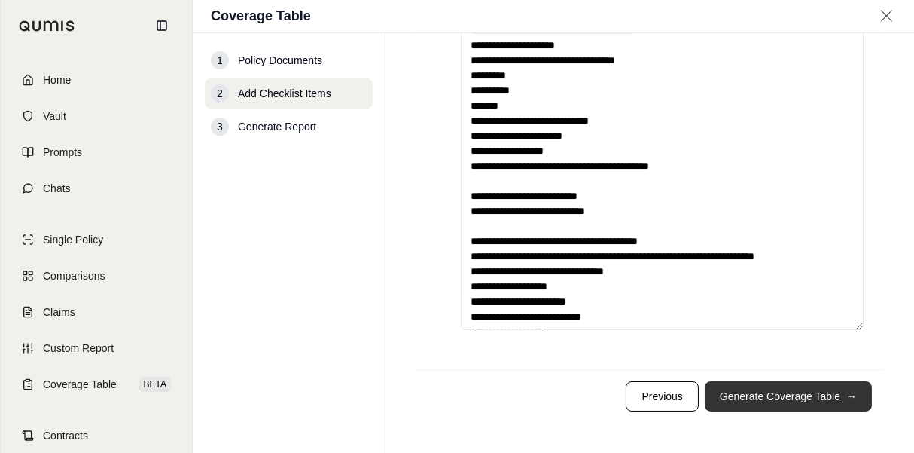
type textarea "**********"
click at [813, 392] on button "Generate Coverage Table →" at bounding box center [788, 396] width 167 height 30
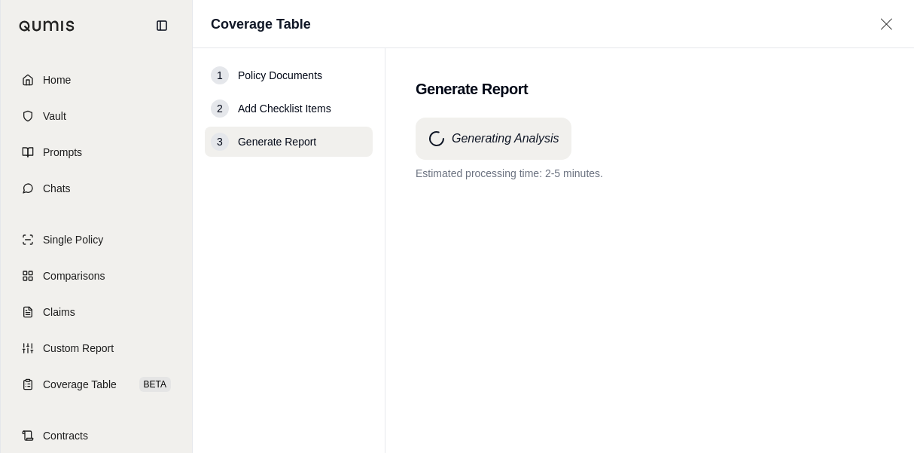
scroll to position [0, 0]
click at [649, 179] on p "Processing is taking longer than anticipated. Thank you for your patience." at bounding box center [650, 173] width 468 height 15
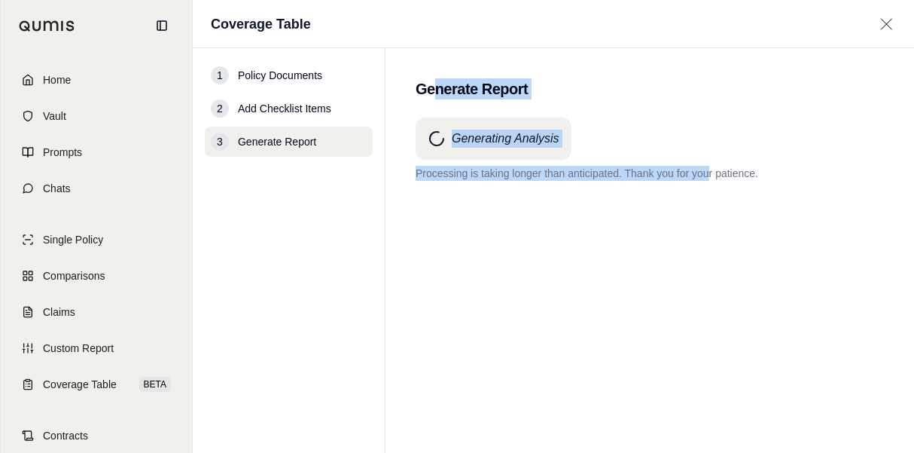
drag, startPoint x: 438, startPoint y: 88, endPoint x: 707, endPoint y: 172, distance: 281.7
click at [707, 172] on main "Generate Report Generating Analysis Processing is taking longer than anticipate…" at bounding box center [650, 250] width 529 height 404
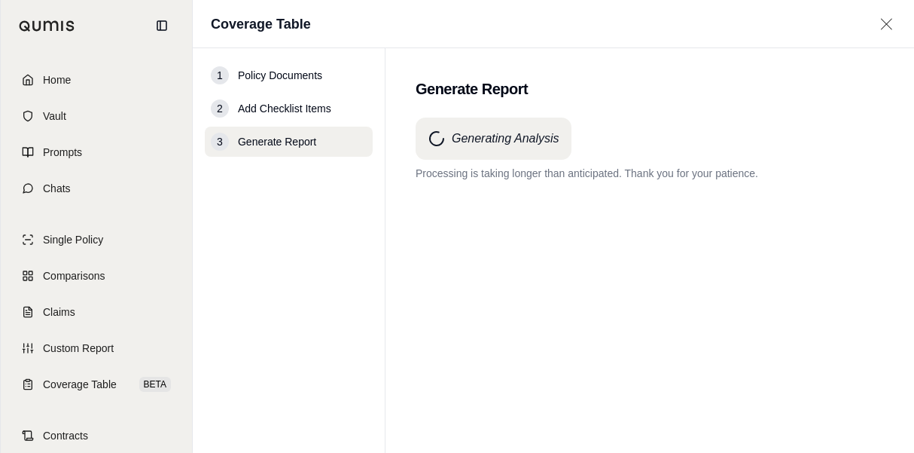
drag, startPoint x: 707, startPoint y: 172, endPoint x: 721, endPoint y: 172, distance: 14.3
click at [722, 172] on p "Processing is taking longer than anticipated. Thank you for your patience." at bounding box center [650, 173] width 468 height 15
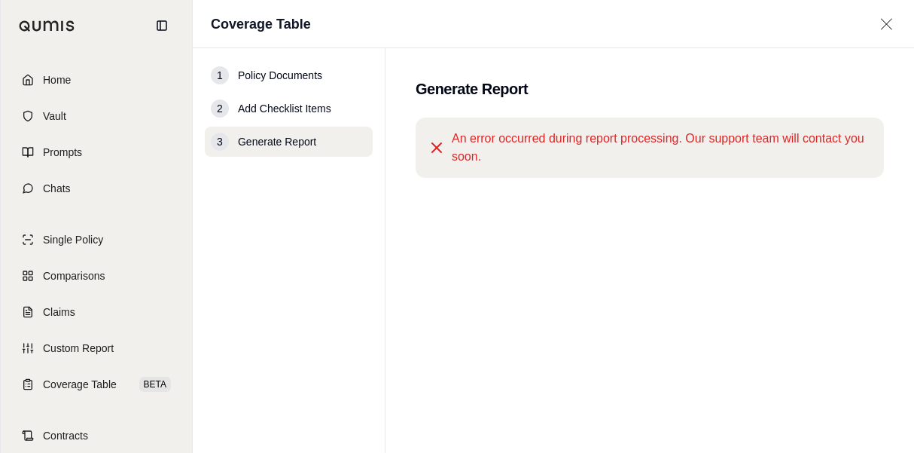
click at [435, 149] on icon at bounding box center [437, 148] width 18 height 18
click at [724, 148] on span "An error occurred during report processing. Our support team will contact you s…" at bounding box center [662, 148] width 420 height 36
